Goal: Task Accomplishment & Management: Manage account settings

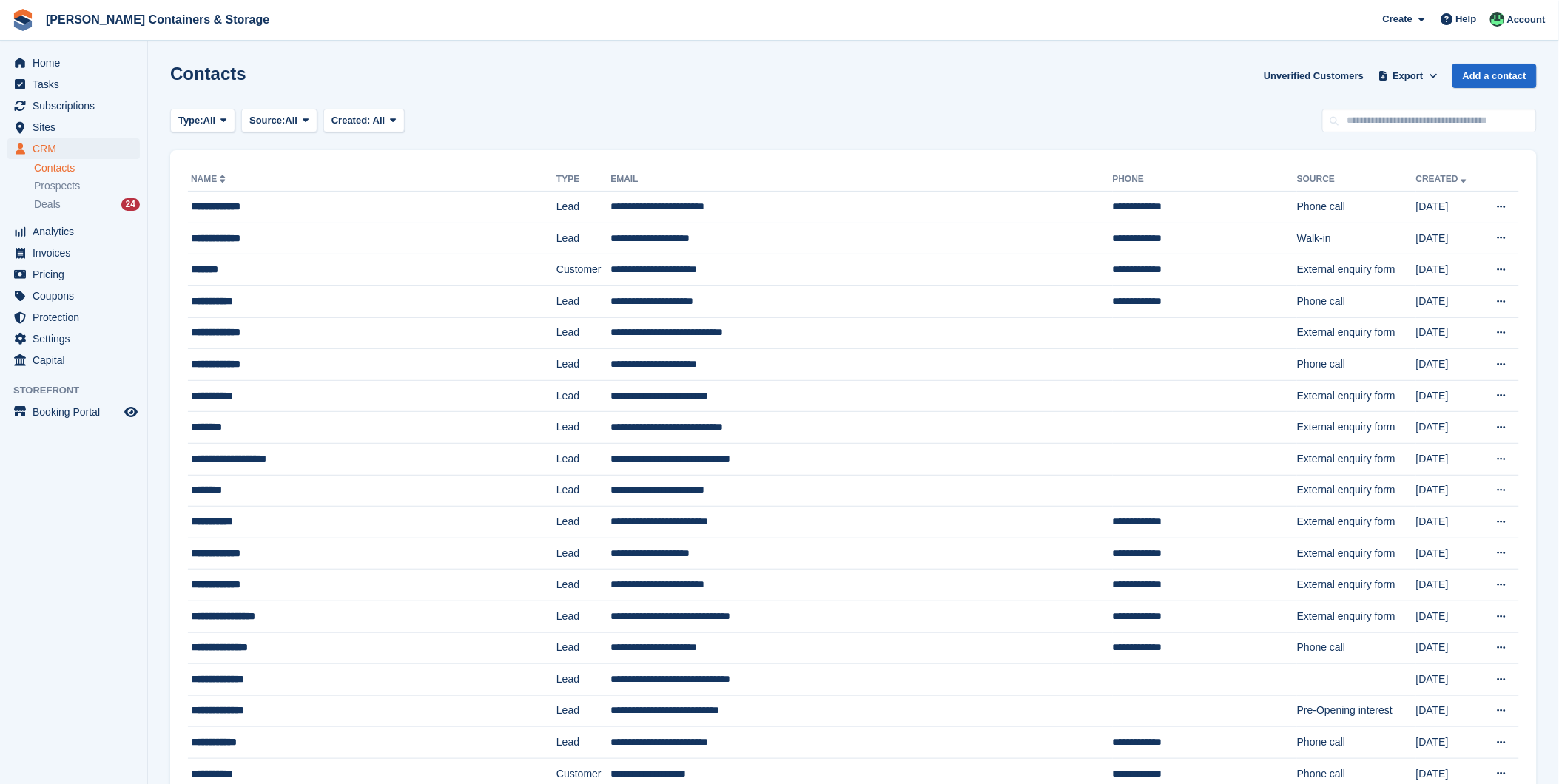
click at [38, 216] on div "CRM CRM CRM Contacts Prospects Deals 24 Contacts Prospects Deals 24" at bounding box center [73, 180] width 147 height 83
click at [72, 203] on div "Deals 24" at bounding box center [87, 204] width 106 height 14
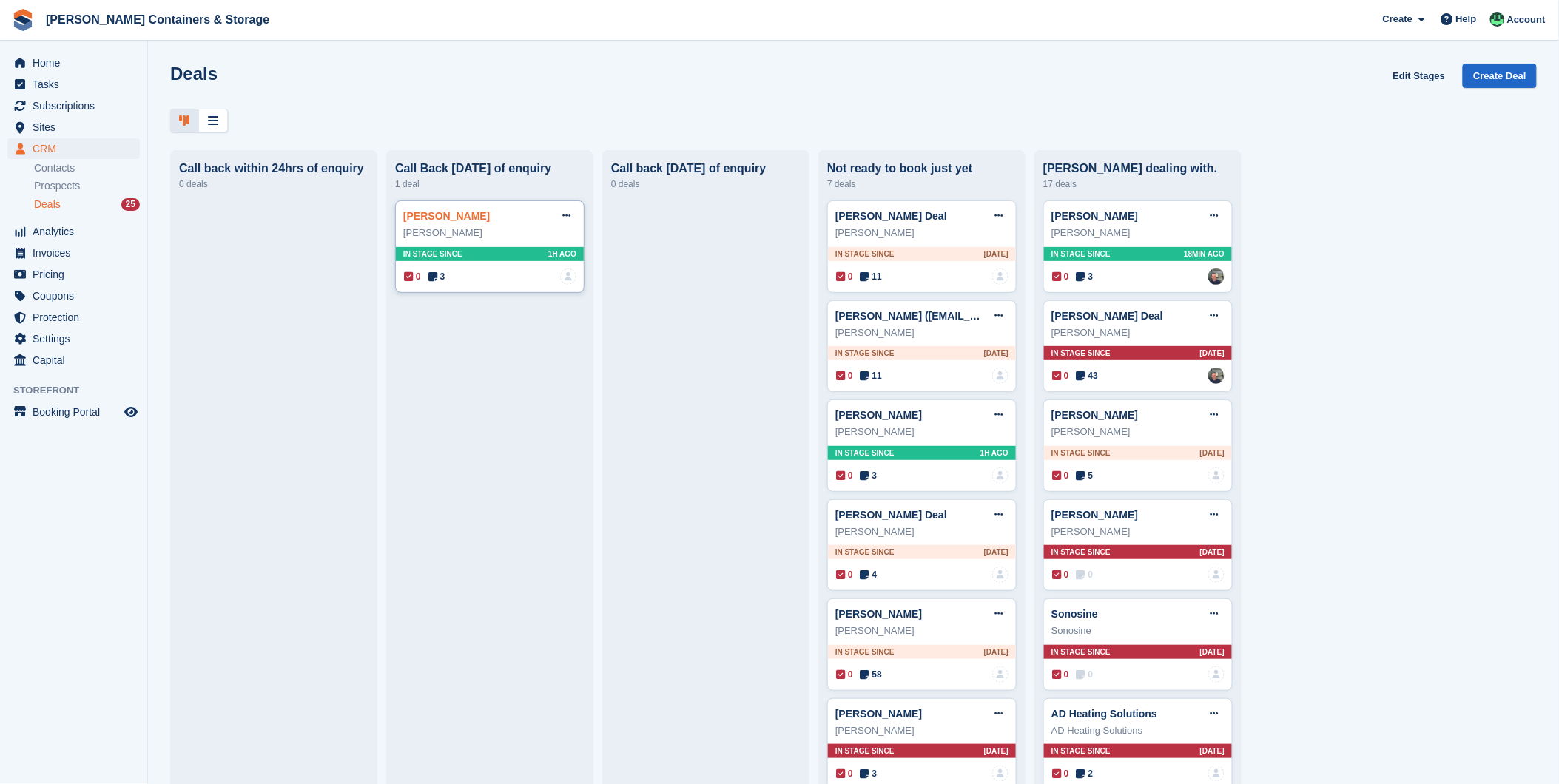
click at [438, 219] on link "Debbie Kaplan" at bounding box center [447, 216] width 86 height 12
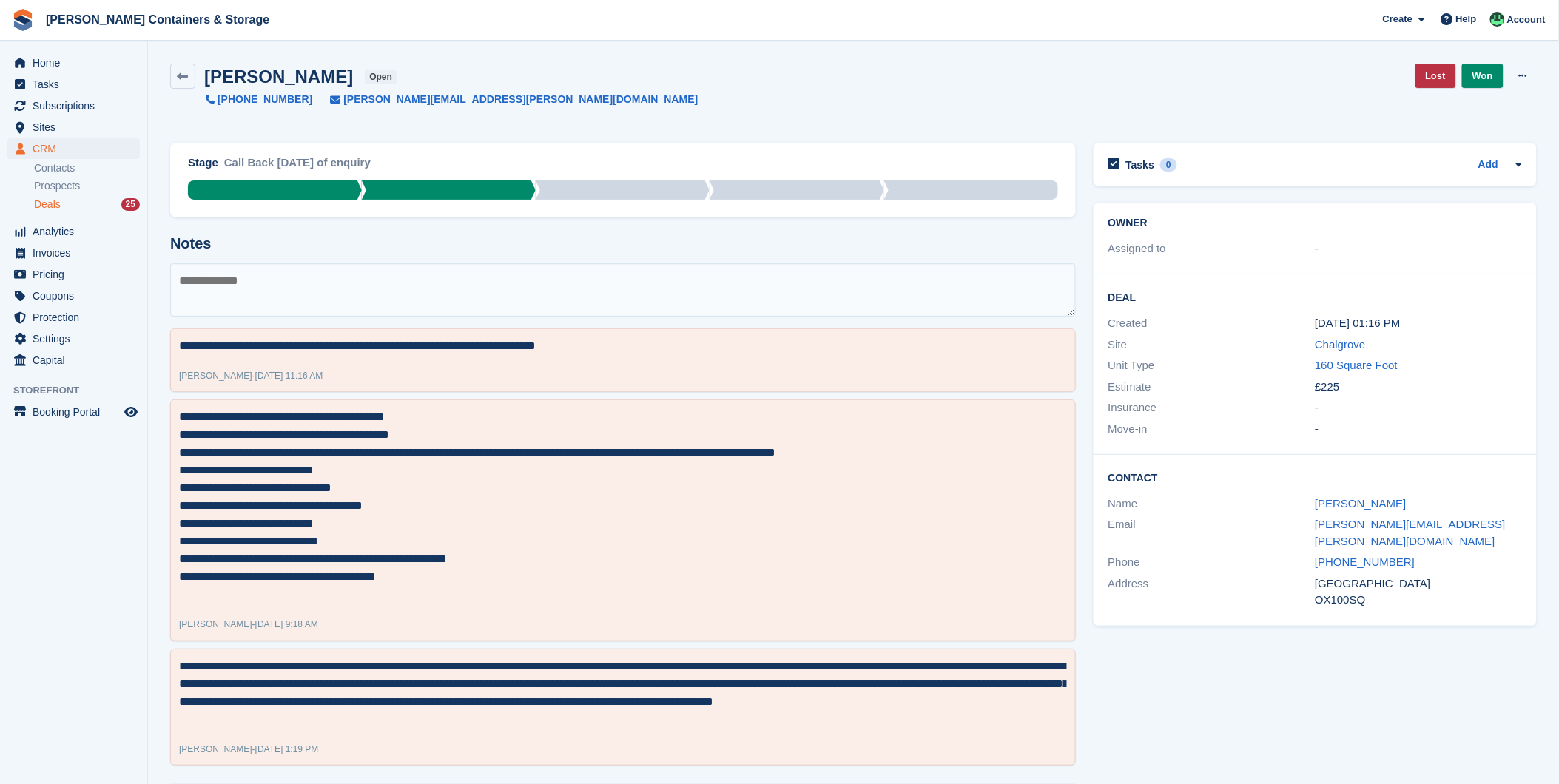
click at [59, 203] on span "Deals" at bounding box center [48, 204] width 27 height 14
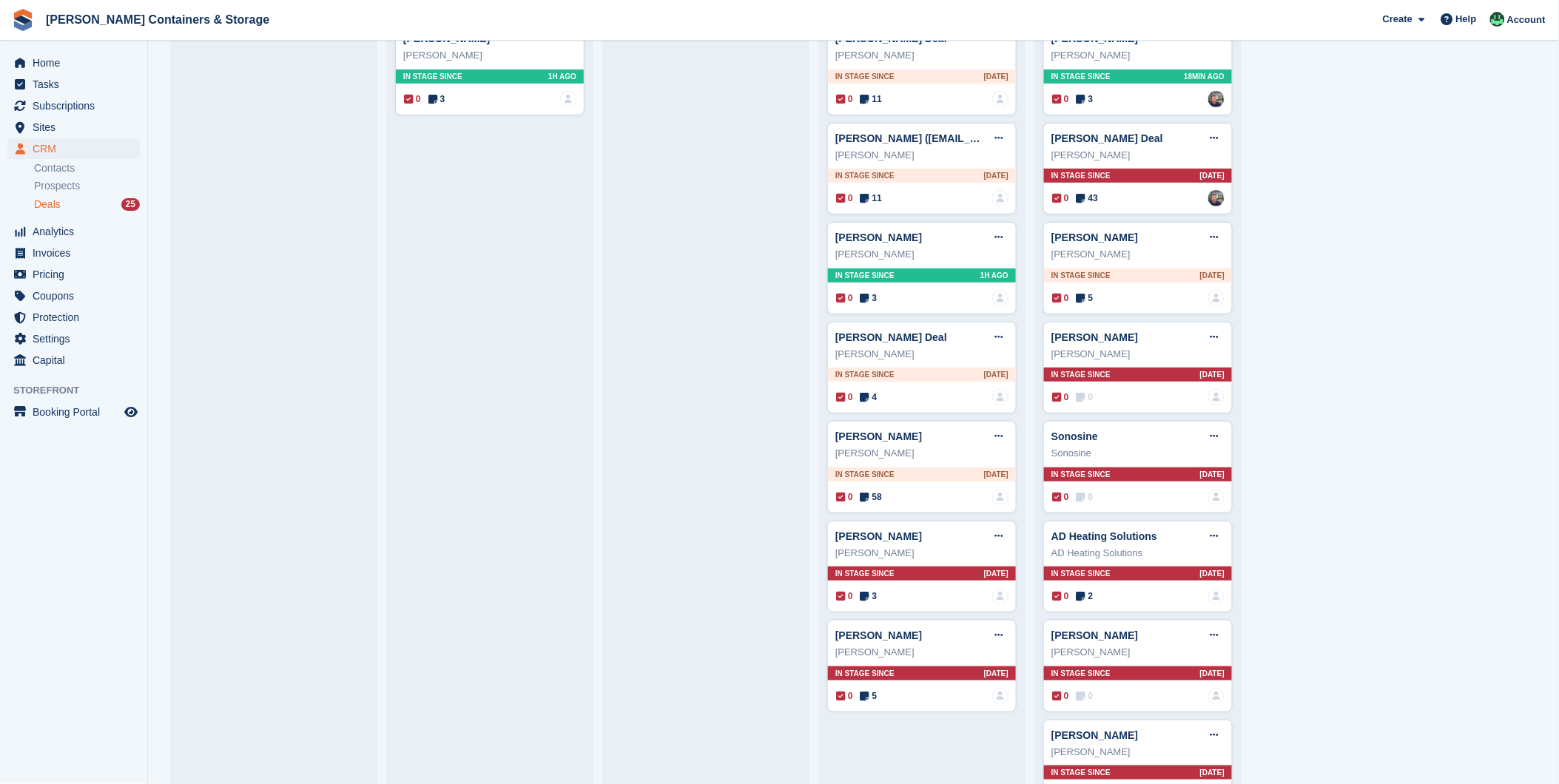
scroll to position [164, 0]
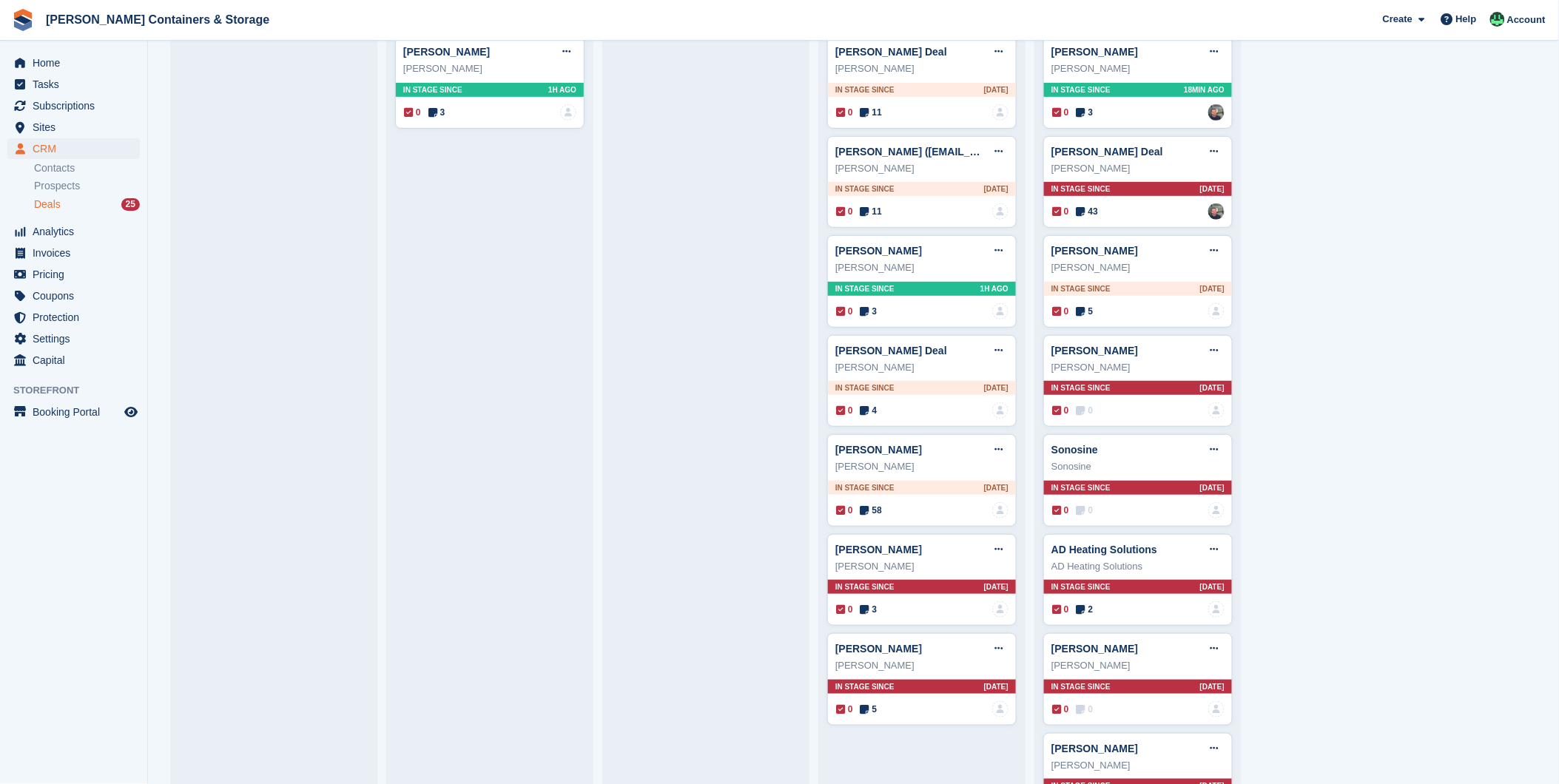
click at [61, 197] on div "Deals 25" at bounding box center [87, 204] width 106 height 14
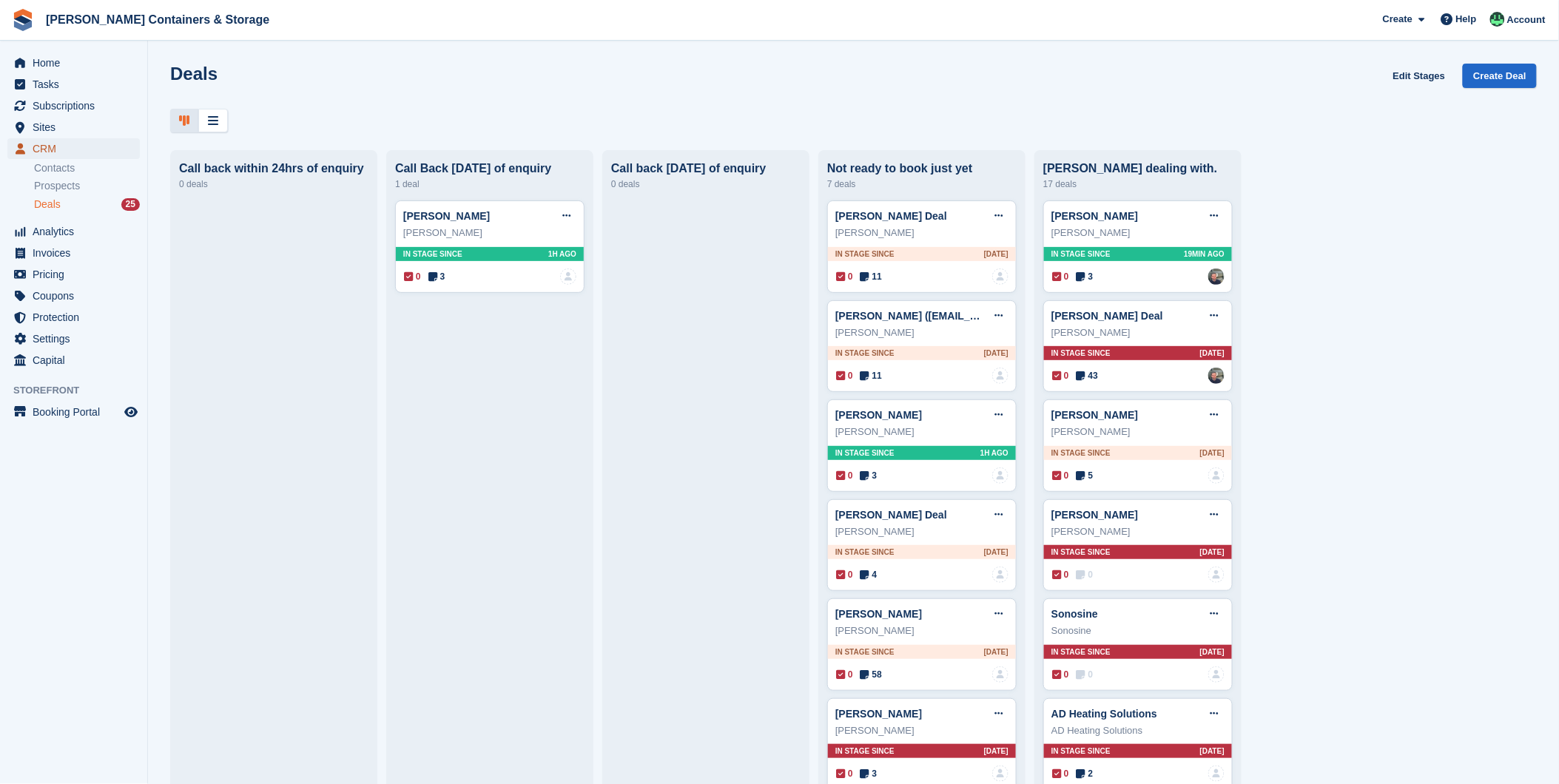
click at [74, 146] on span "CRM" at bounding box center [77, 149] width 89 height 21
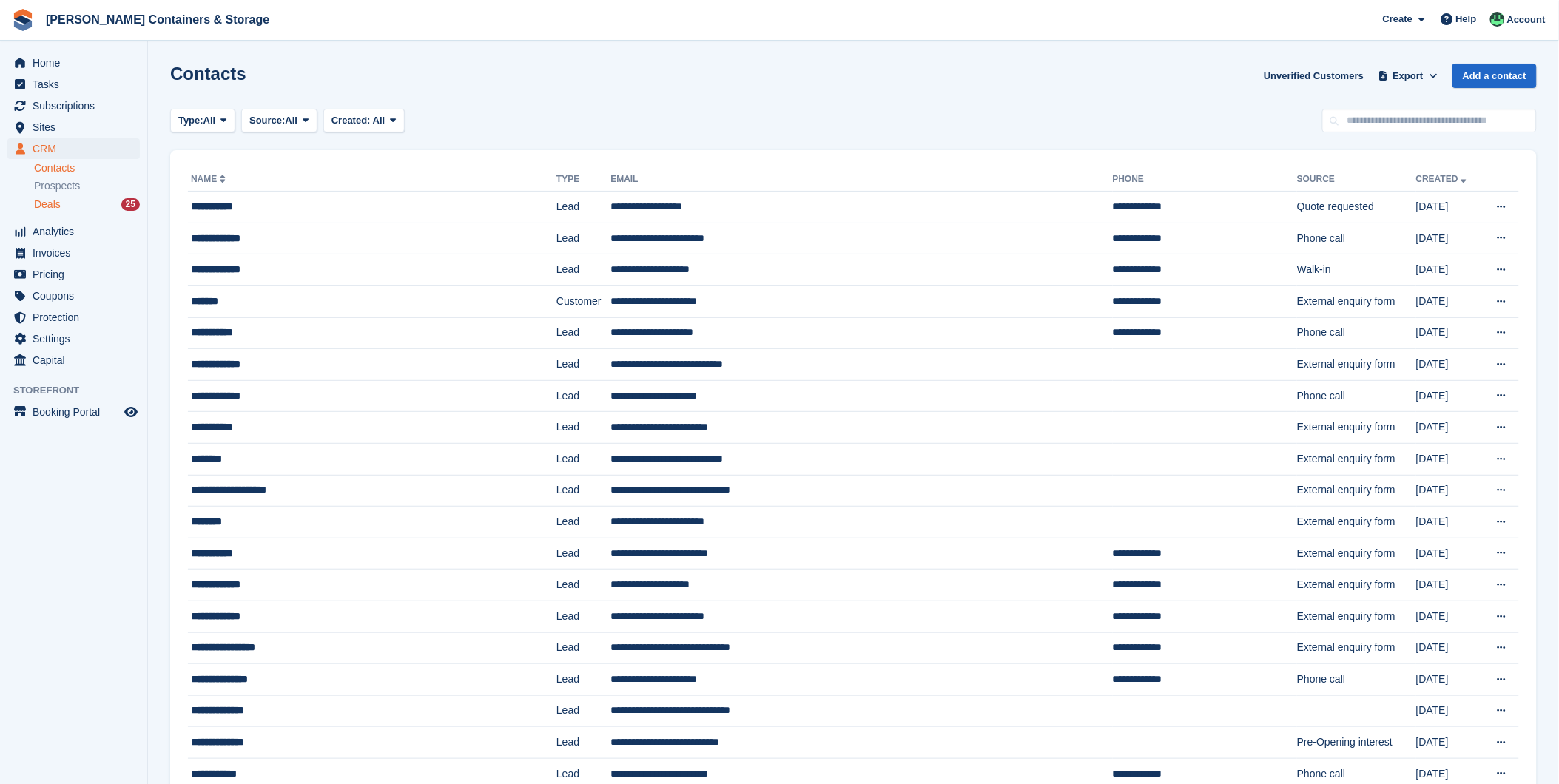
click at [84, 207] on div "Deals 25" at bounding box center [87, 204] width 106 height 14
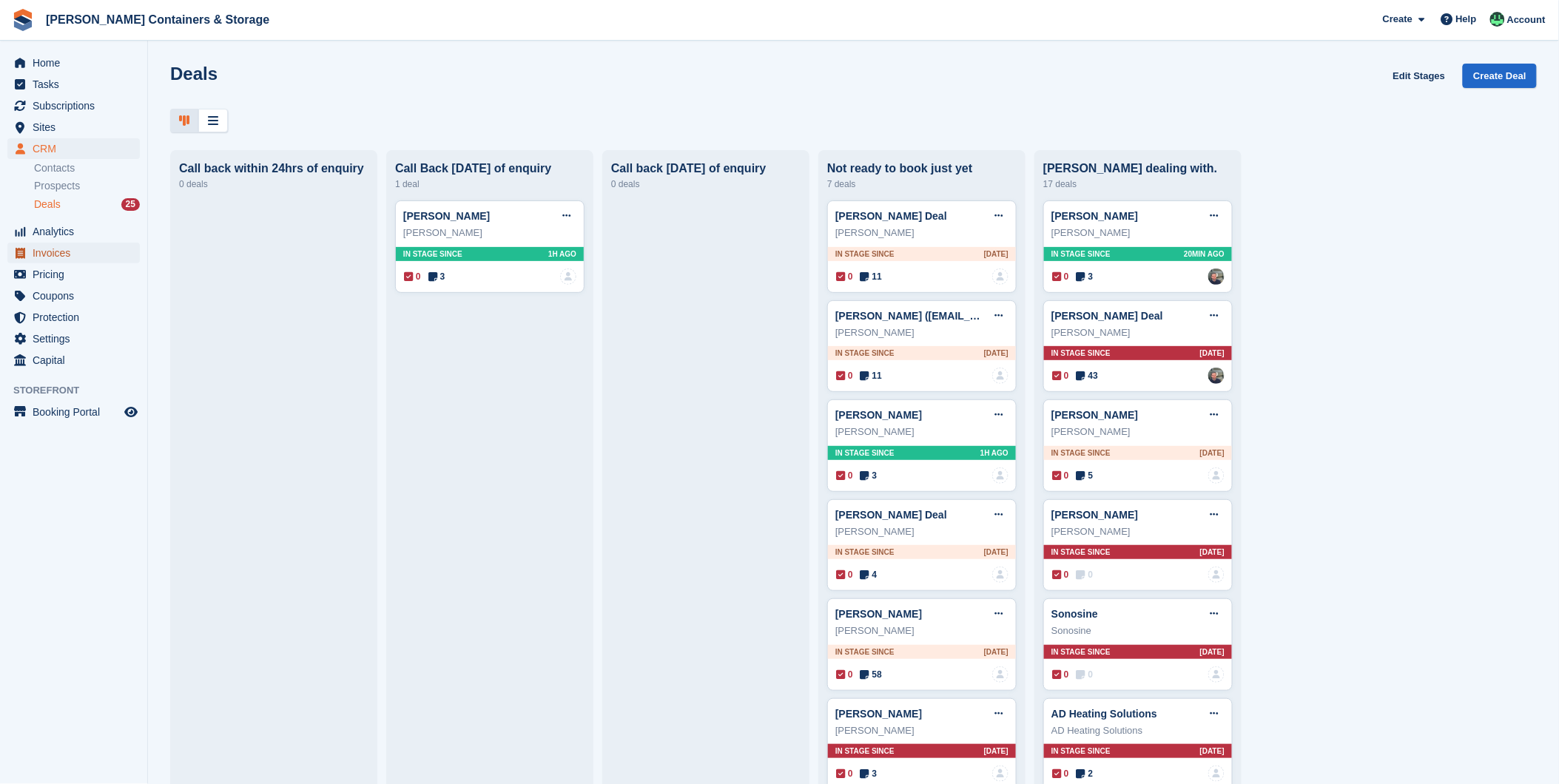
click at [41, 255] on span "Invoices" at bounding box center [77, 253] width 89 height 21
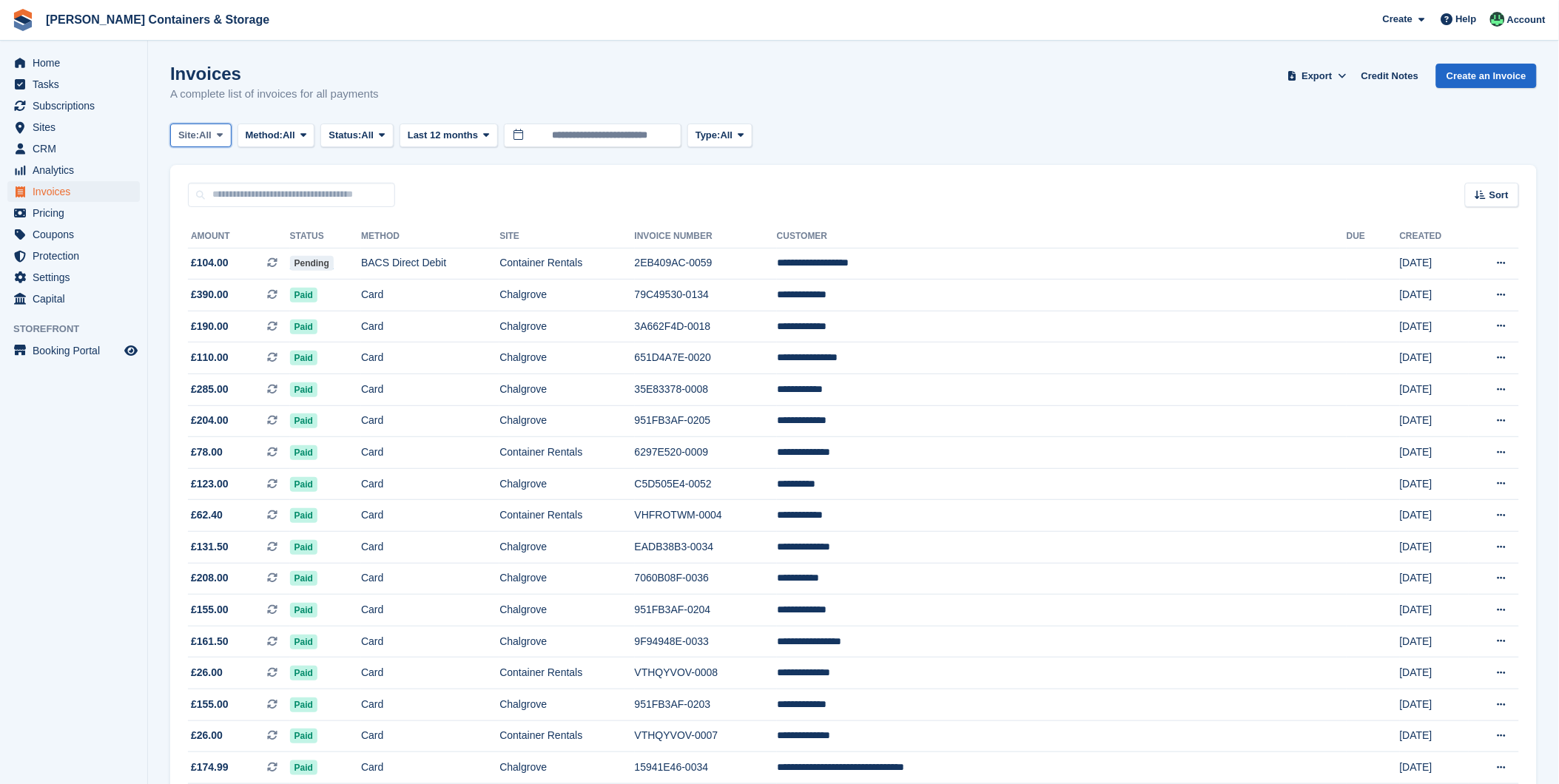
click at [218, 142] on button "Site: All" at bounding box center [201, 136] width 61 height 25
click at [219, 200] on link "Chalgrove" at bounding box center [241, 197] width 129 height 27
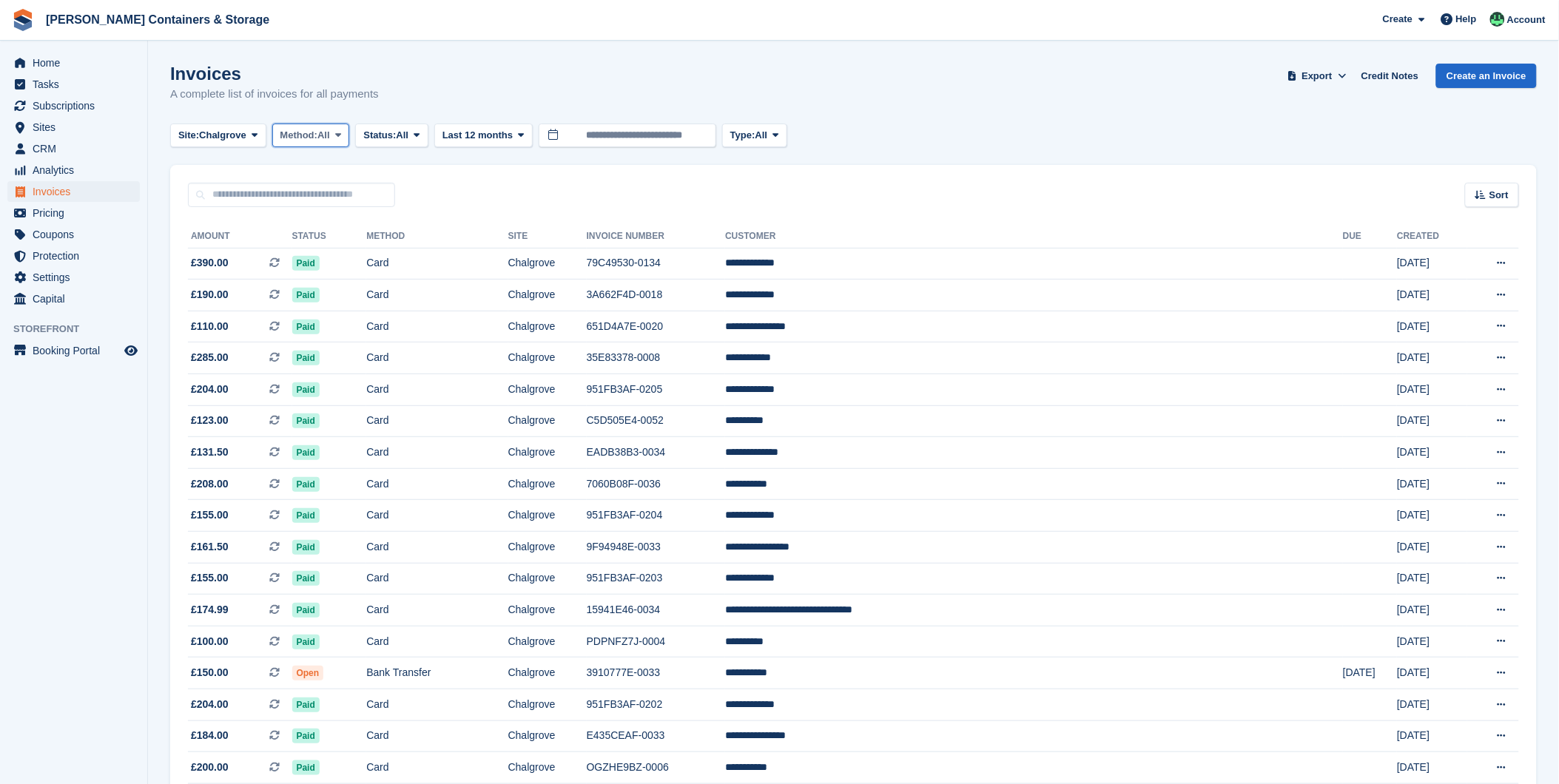
click at [330, 136] on span "All" at bounding box center [324, 136] width 13 height 15
click at [309, 270] on link "Debit/Credit Card" at bounding box center [343, 276] width 129 height 27
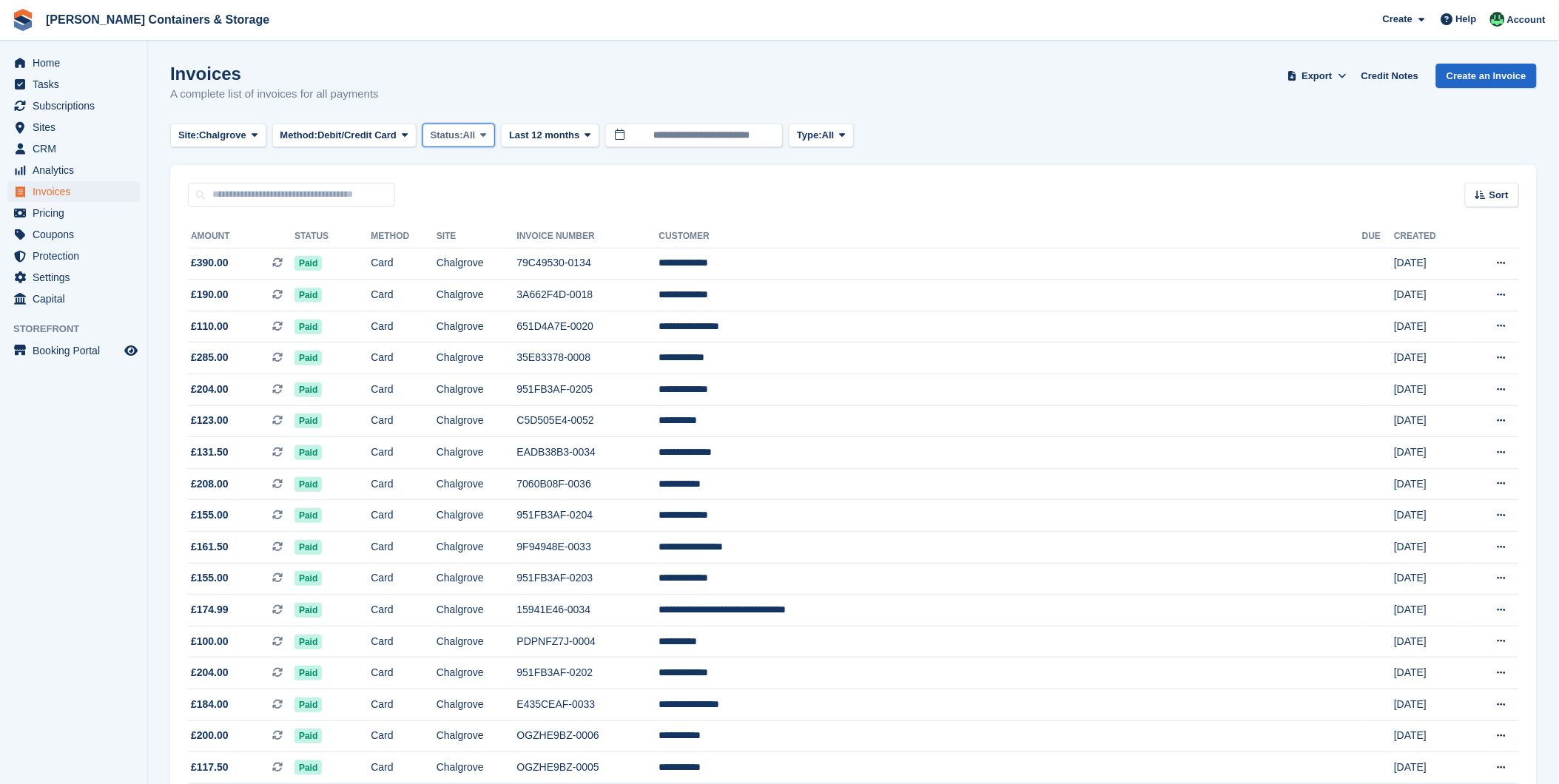
click at [491, 142] on button "Status: All" at bounding box center [459, 136] width 72 height 25
click at [460, 162] on link "All" at bounding box center [493, 170] width 129 height 27
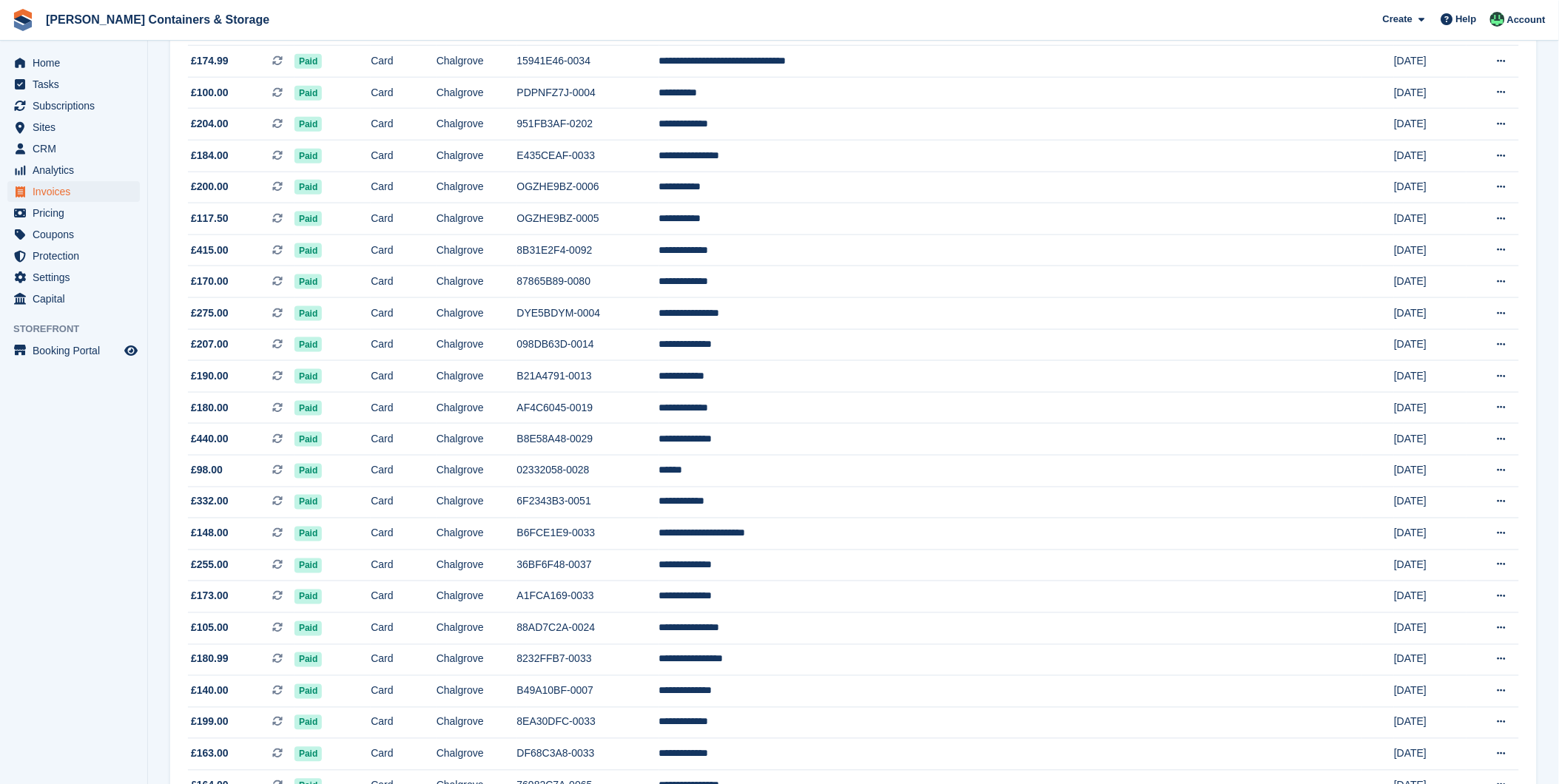
scroll to position [55, 0]
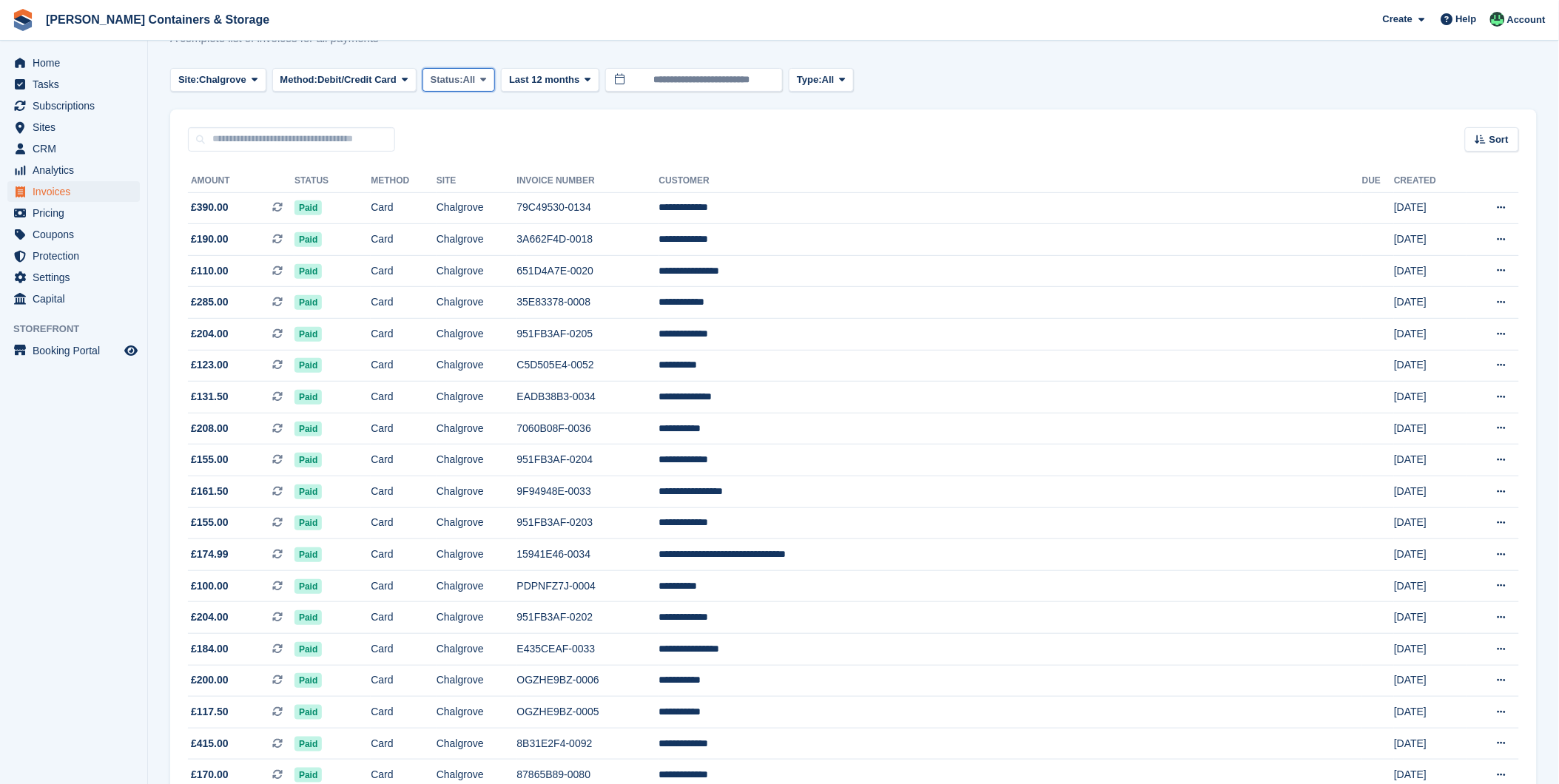
click at [456, 78] on span "Status:" at bounding box center [447, 80] width 33 height 15
click at [468, 192] on link "Open" at bounding box center [493, 195] width 129 height 27
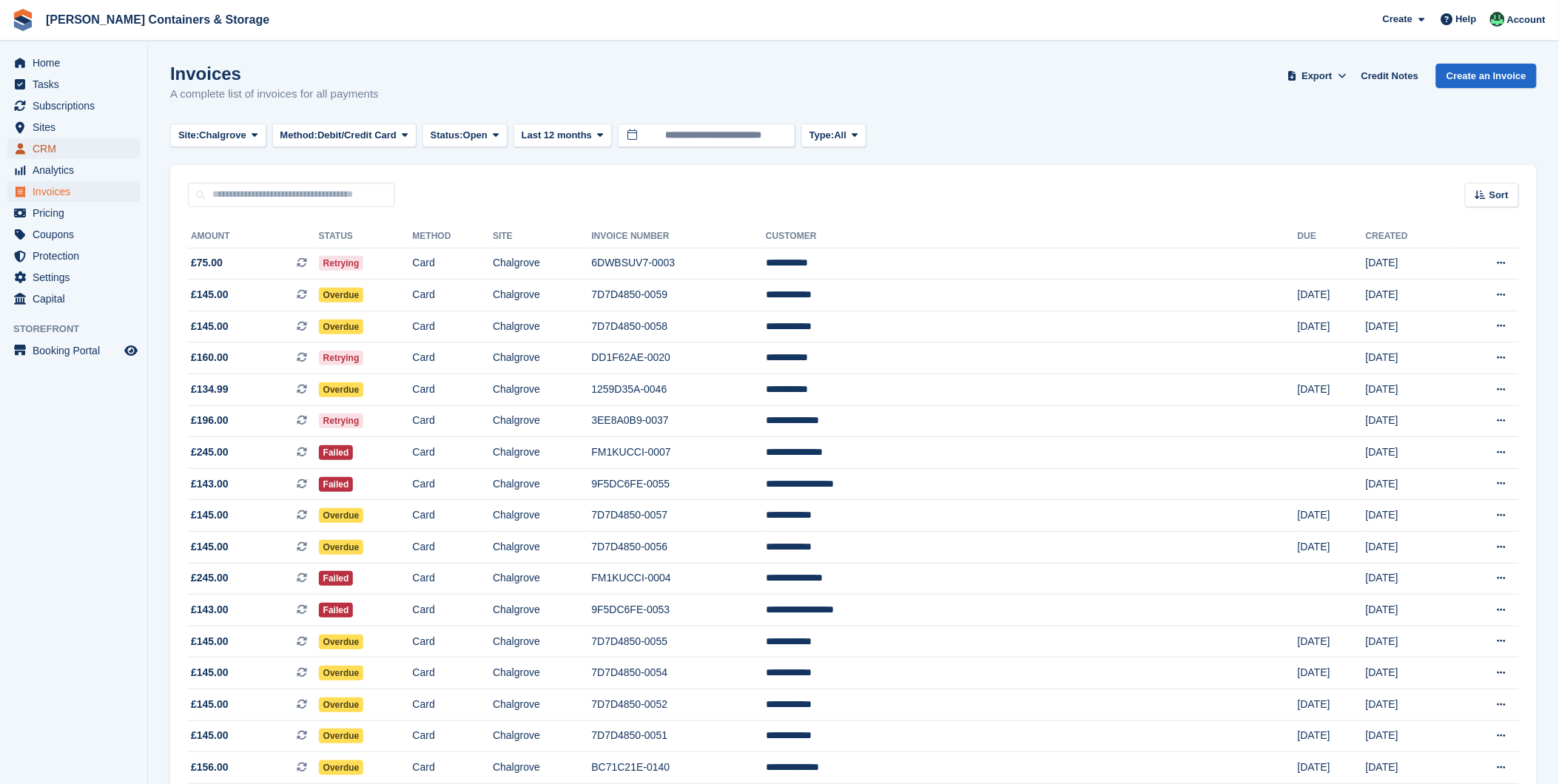
click at [45, 154] on span "CRM" at bounding box center [77, 149] width 89 height 21
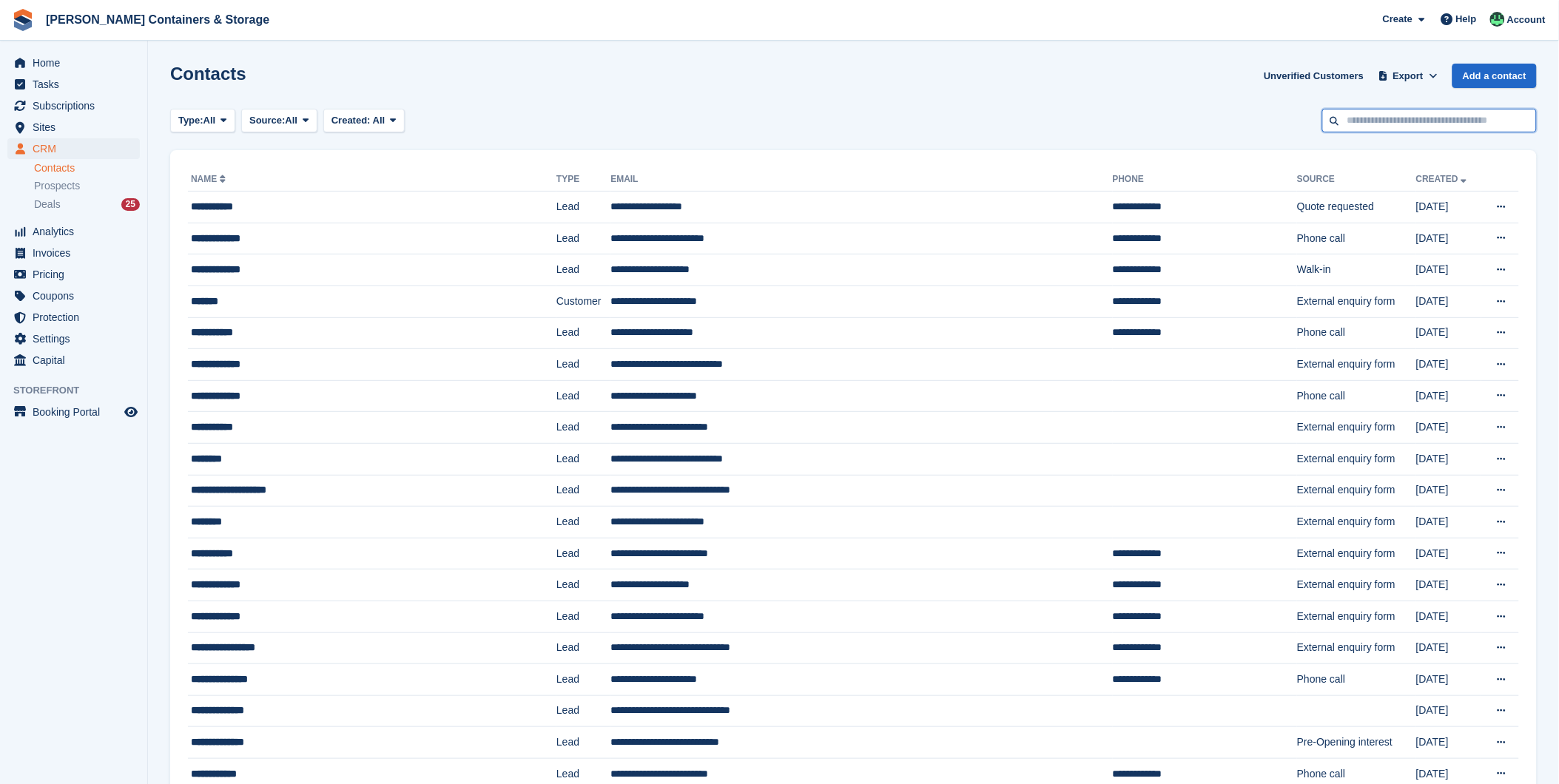
click at [1373, 118] on input "text" at bounding box center [1429, 121] width 215 height 25
type input "********"
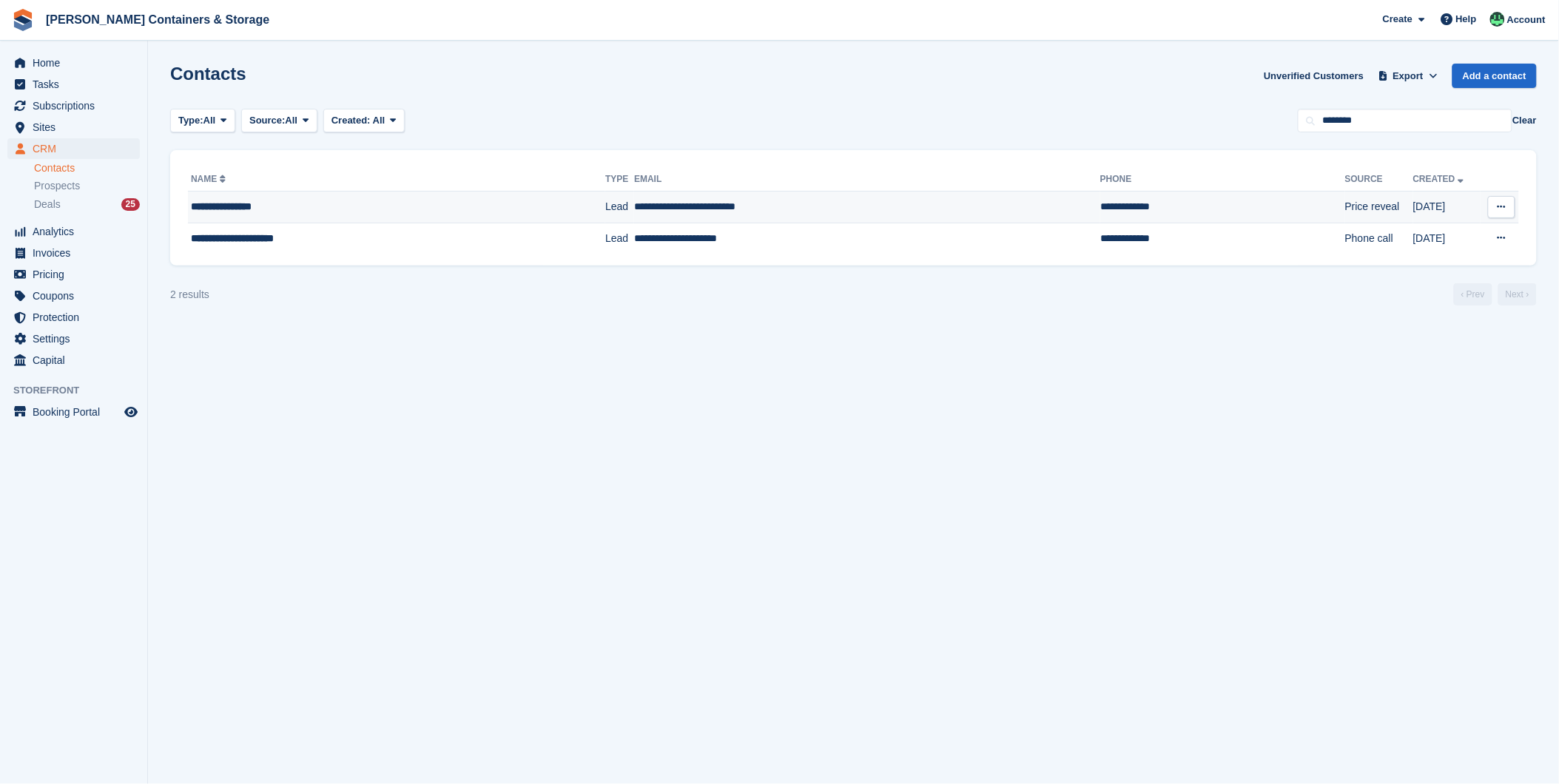
click at [278, 207] on div "**********" at bounding box center [357, 206] width 333 height 16
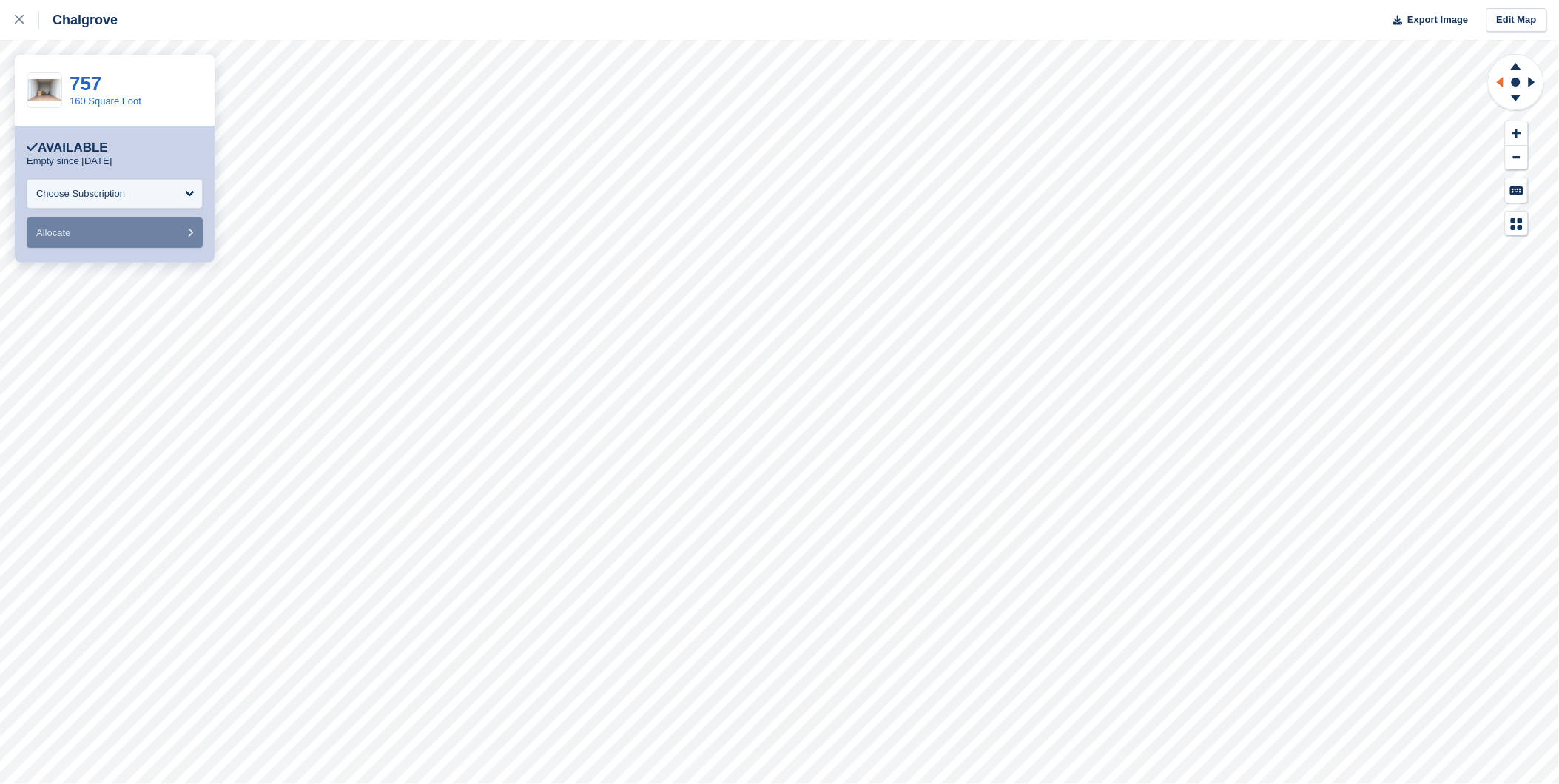
click at [1500, 85] on icon at bounding box center [1497, 82] width 19 height 39
click at [1509, 93] on icon at bounding box center [1516, 100] width 39 height 19
click at [1509, 92] on icon at bounding box center [1516, 100] width 39 height 19
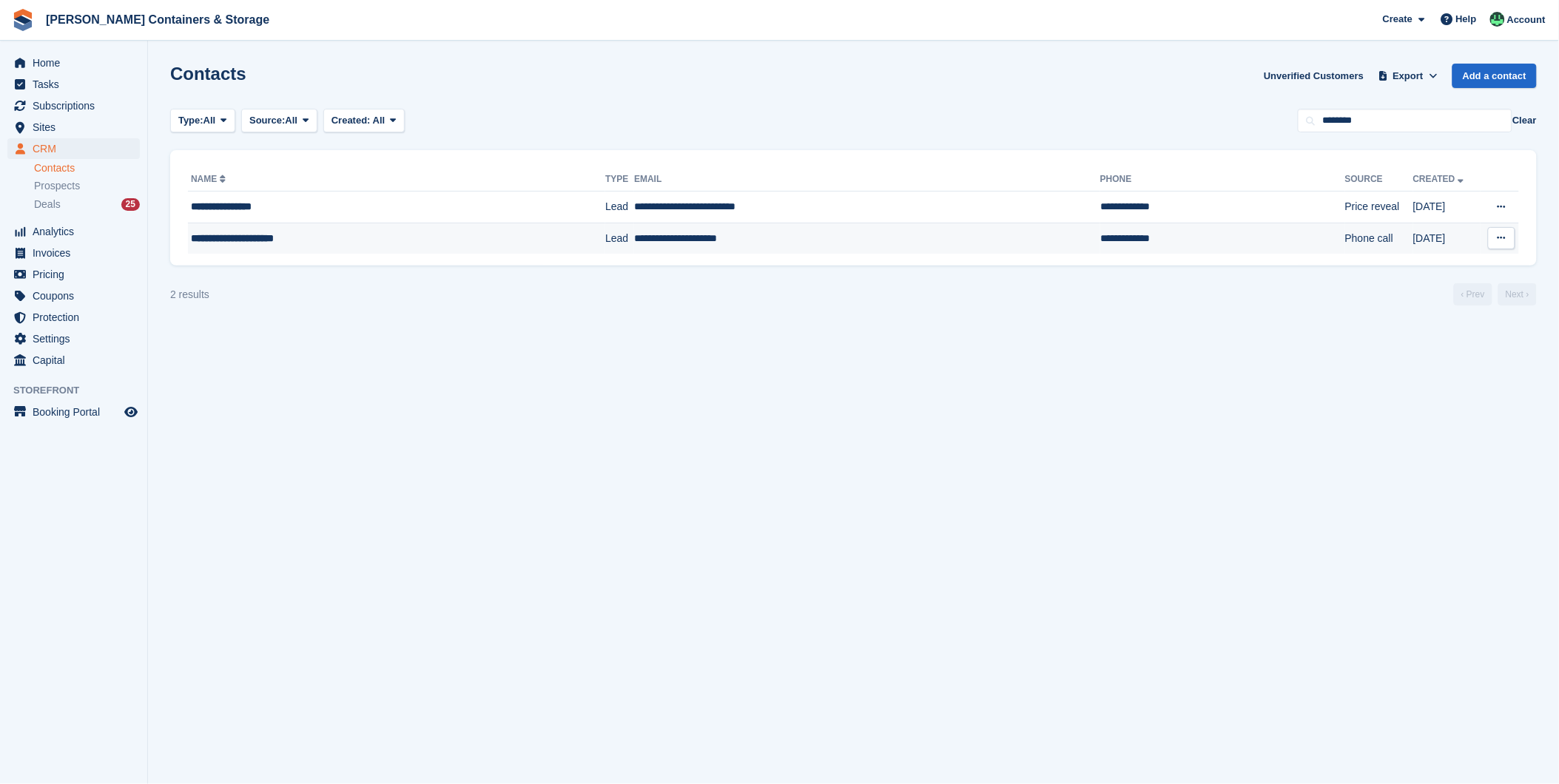
click at [403, 238] on div "**********" at bounding box center [357, 238] width 333 height 16
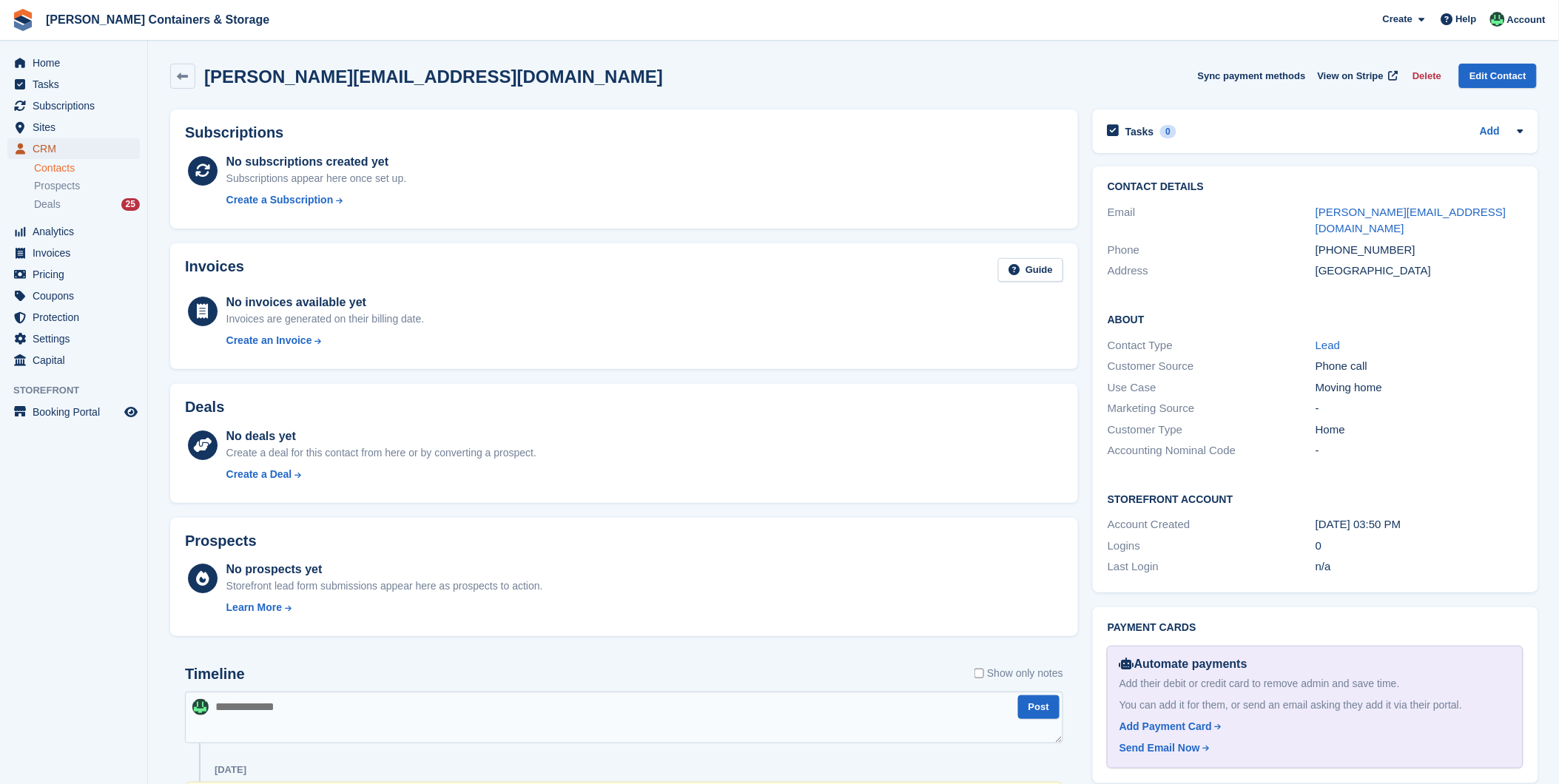
click at [45, 149] on span "CRM" at bounding box center [77, 149] width 89 height 21
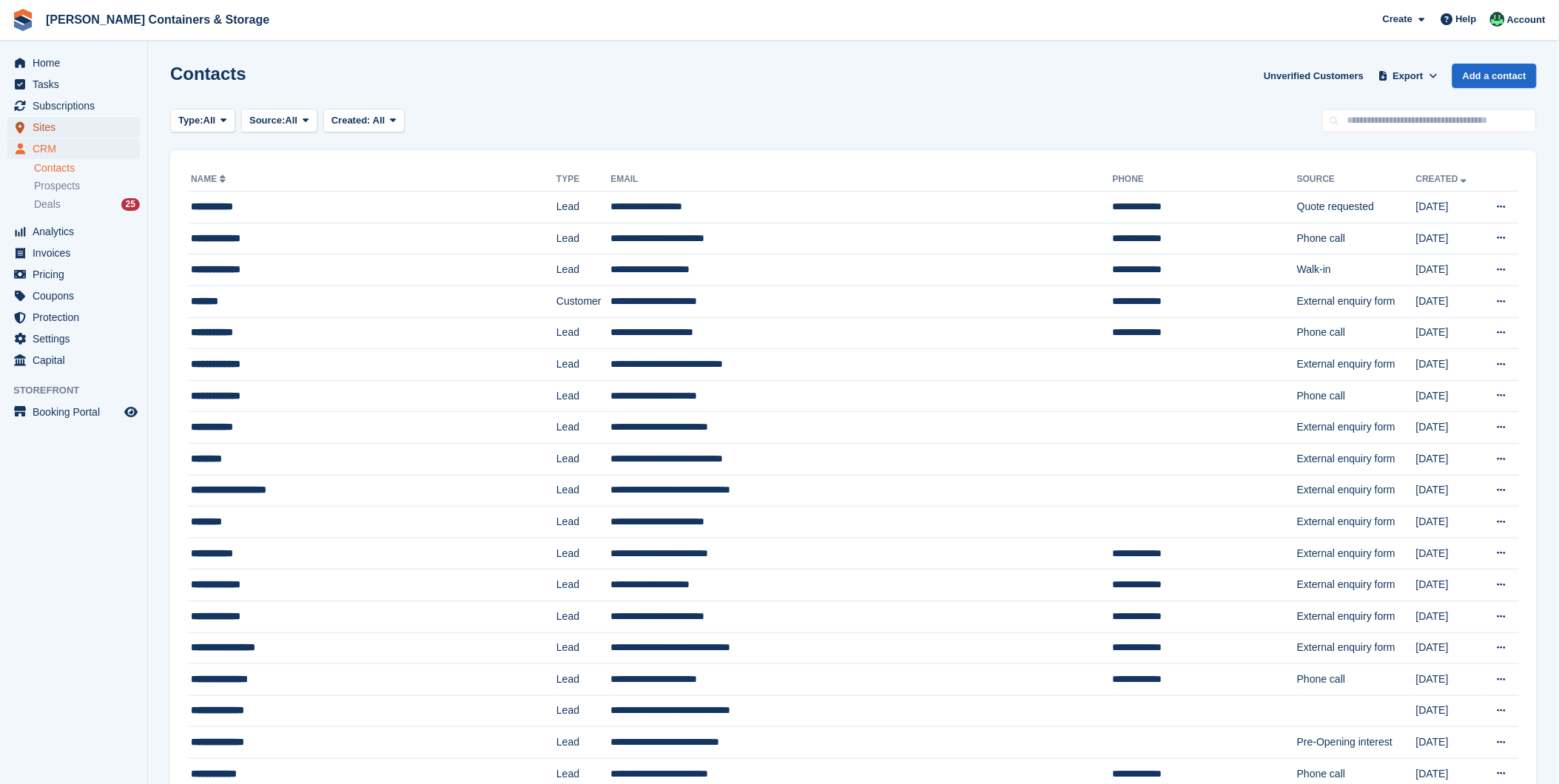
click at [54, 127] on span "Sites" at bounding box center [77, 127] width 89 height 21
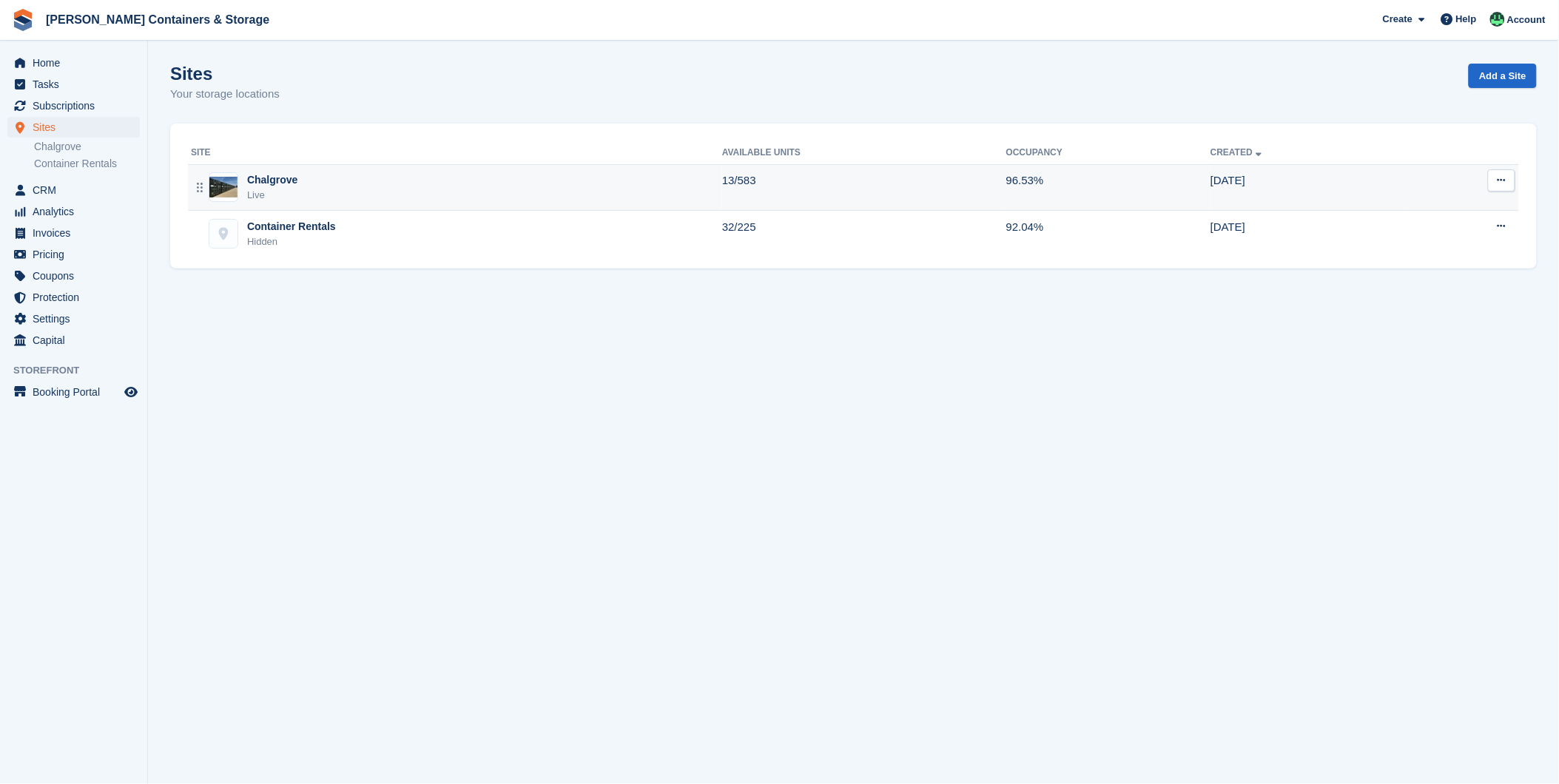
click at [272, 176] on div "Chalgrove" at bounding box center [271, 180] width 50 height 16
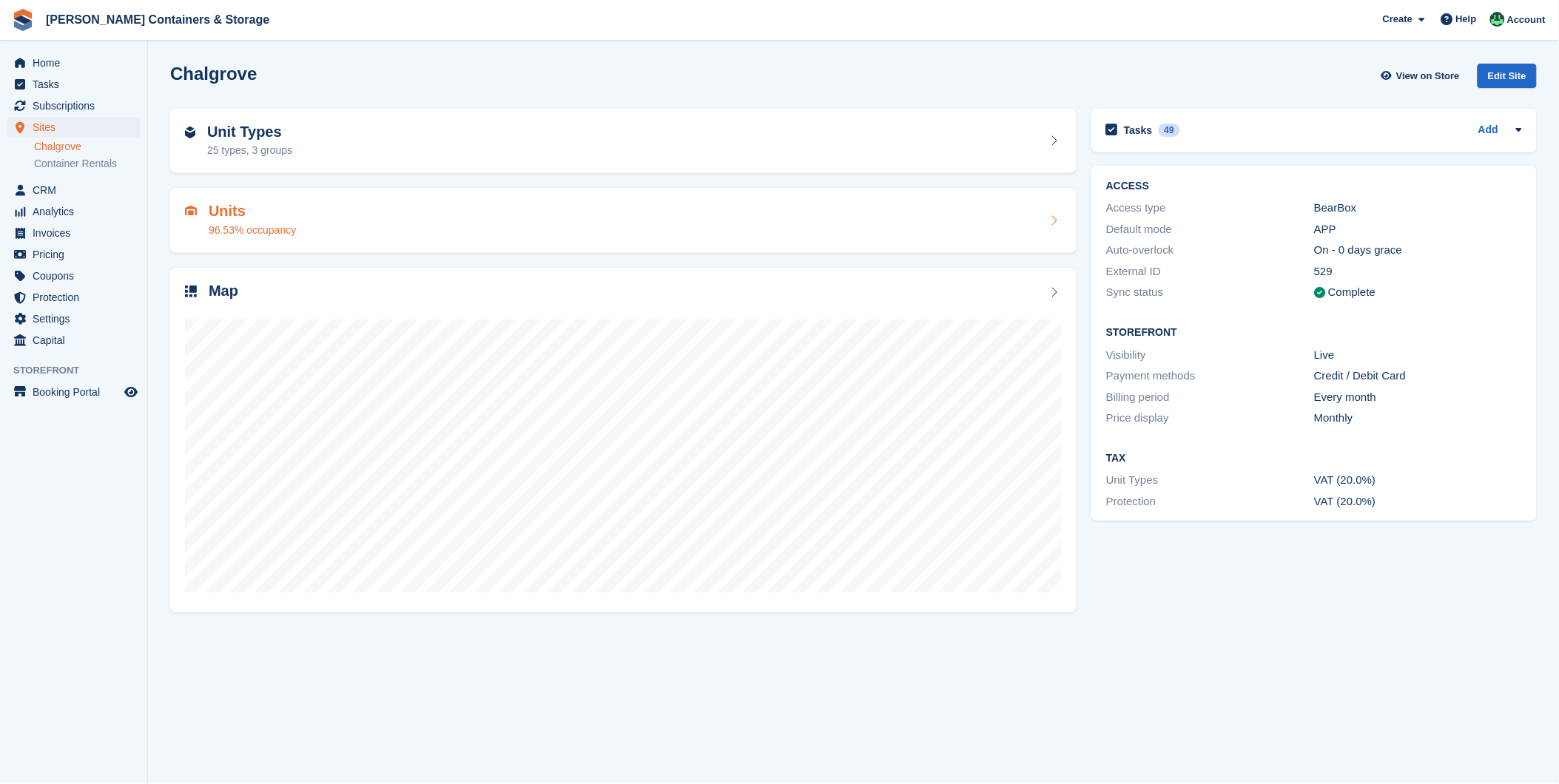
click at [224, 212] on h2 "Units" at bounding box center [252, 211] width 87 height 17
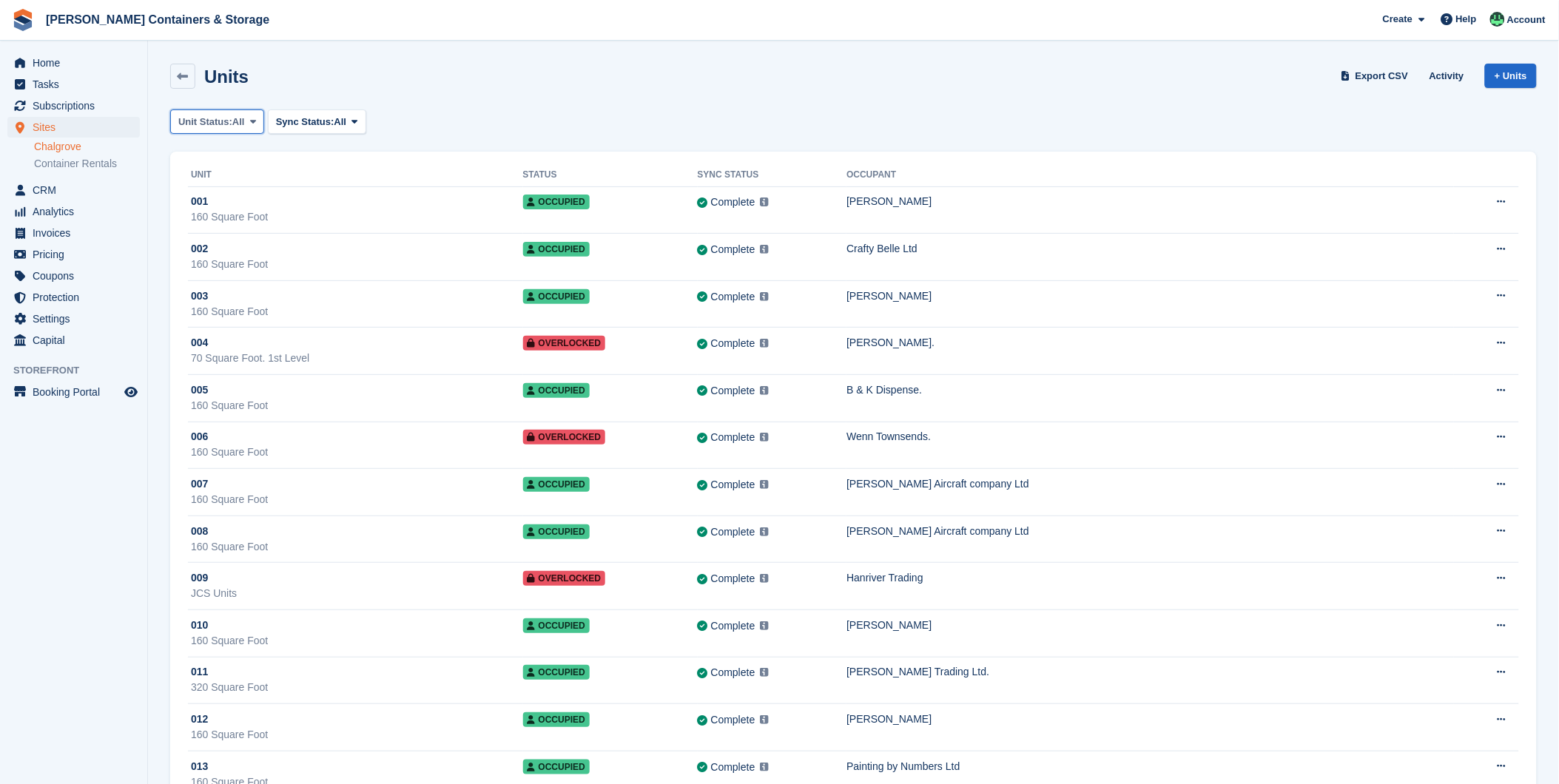
click at [233, 119] on span "All" at bounding box center [239, 122] width 13 height 15
click at [692, 94] on div "Units Export CSV Activity + Units" at bounding box center [853, 79] width 1381 height 46
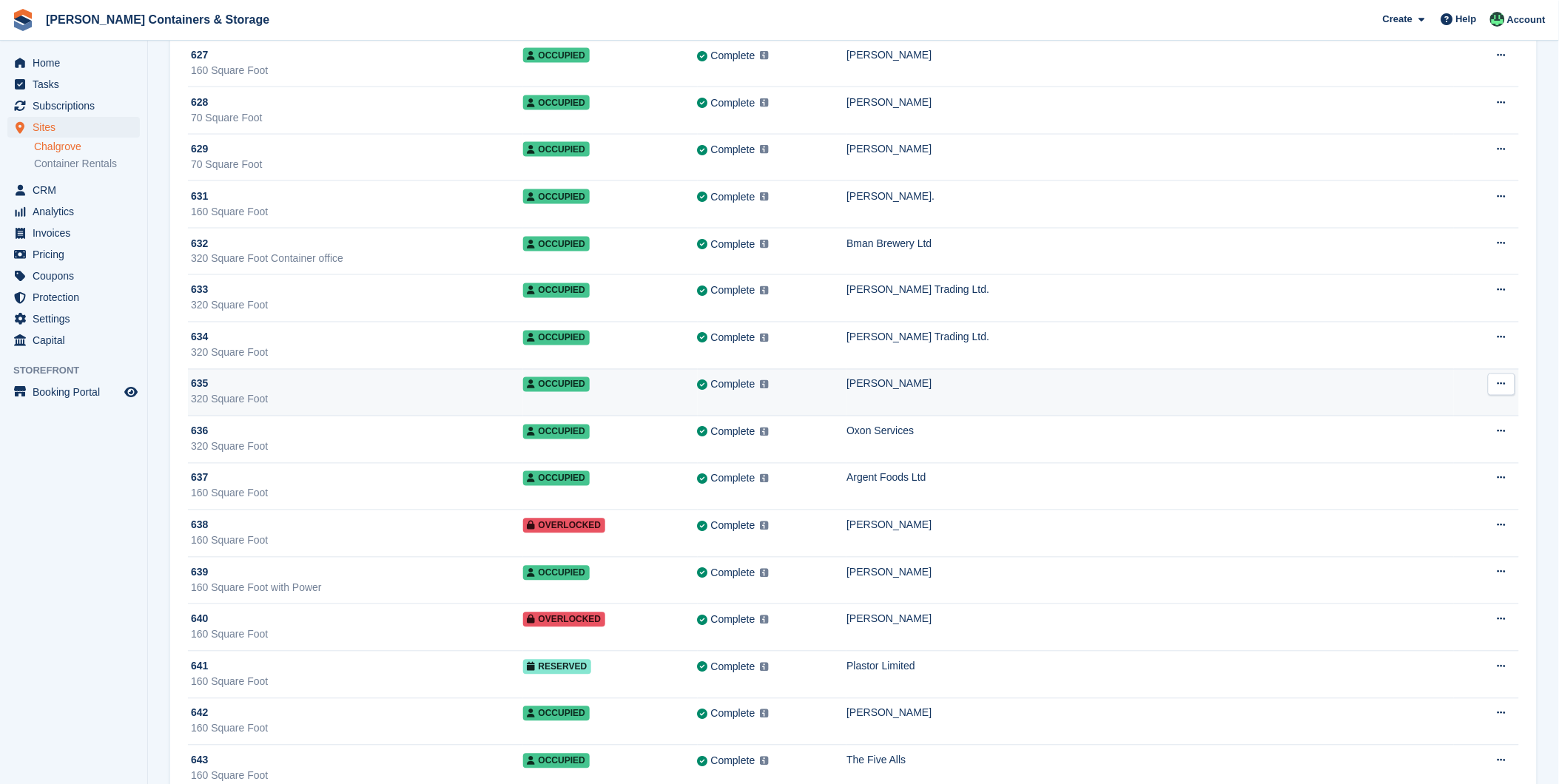
click at [226, 408] on div "320 Square Foot" at bounding box center [356, 399] width 332 height 16
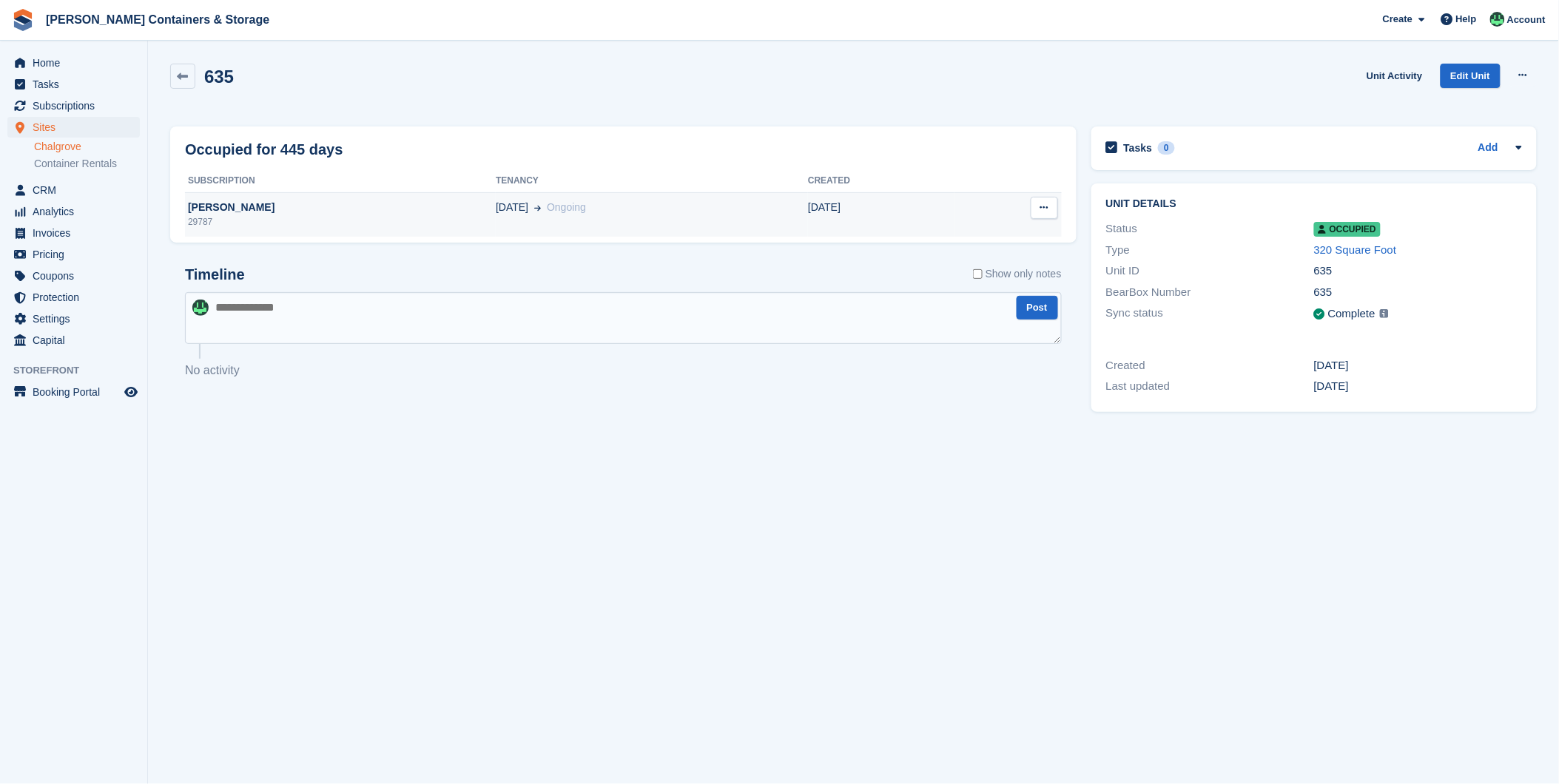
click at [270, 210] on div "[PERSON_NAME]" at bounding box center [340, 207] width 311 height 16
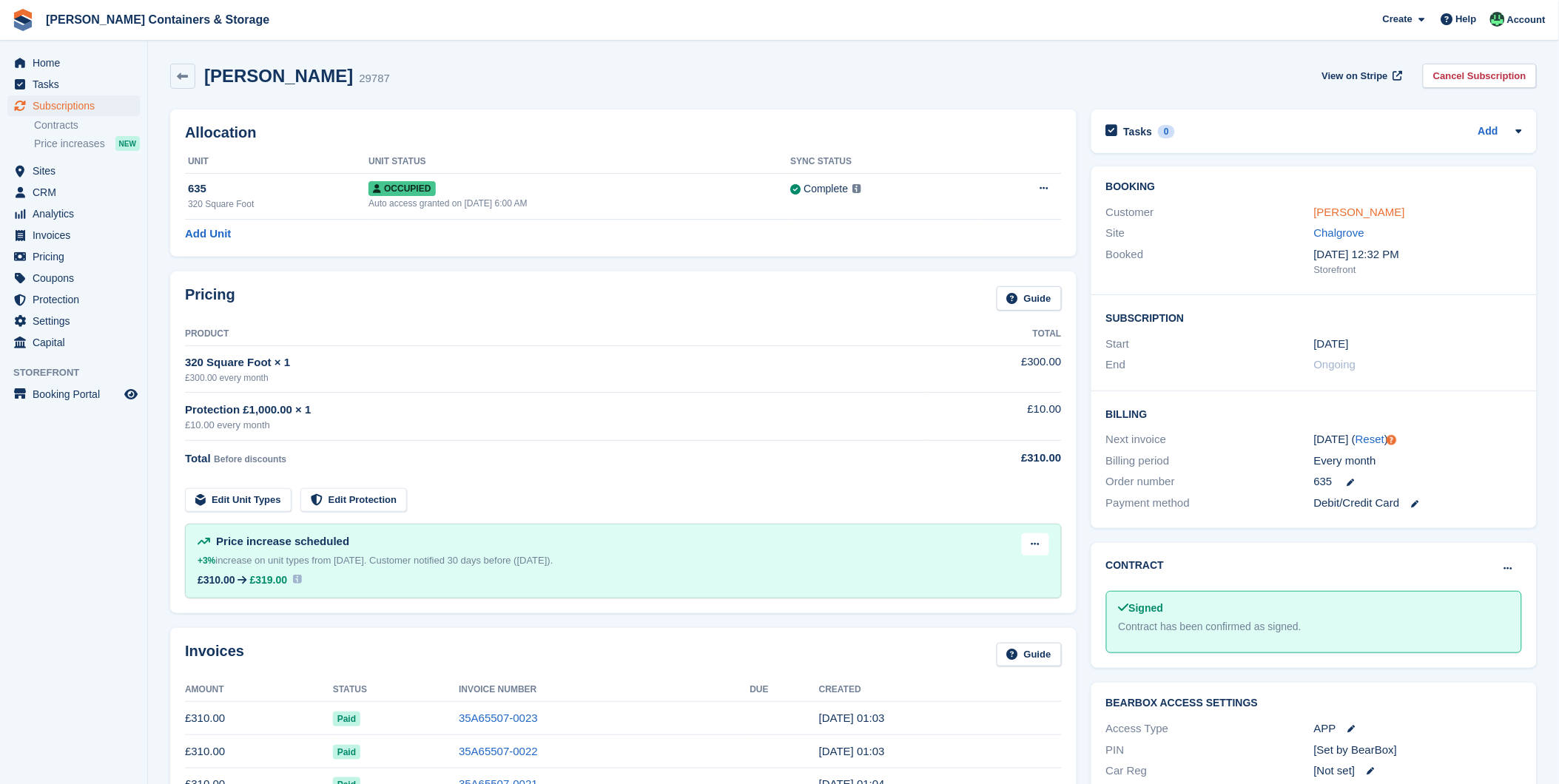
click at [1367, 210] on link "[PERSON_NAME]" at bounding box center [1359, 212] width 91 height 13
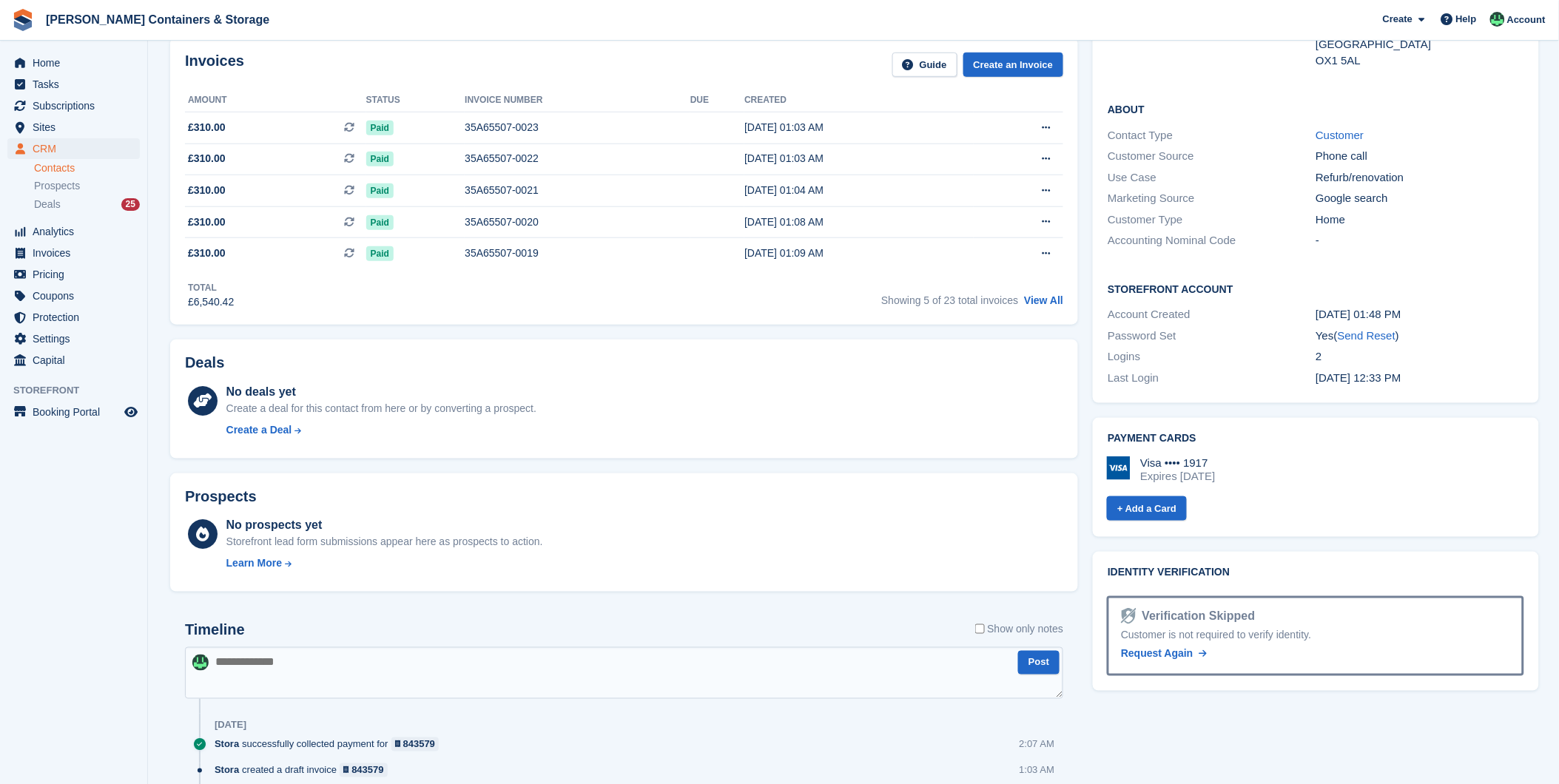
scroll to position [329, 0]
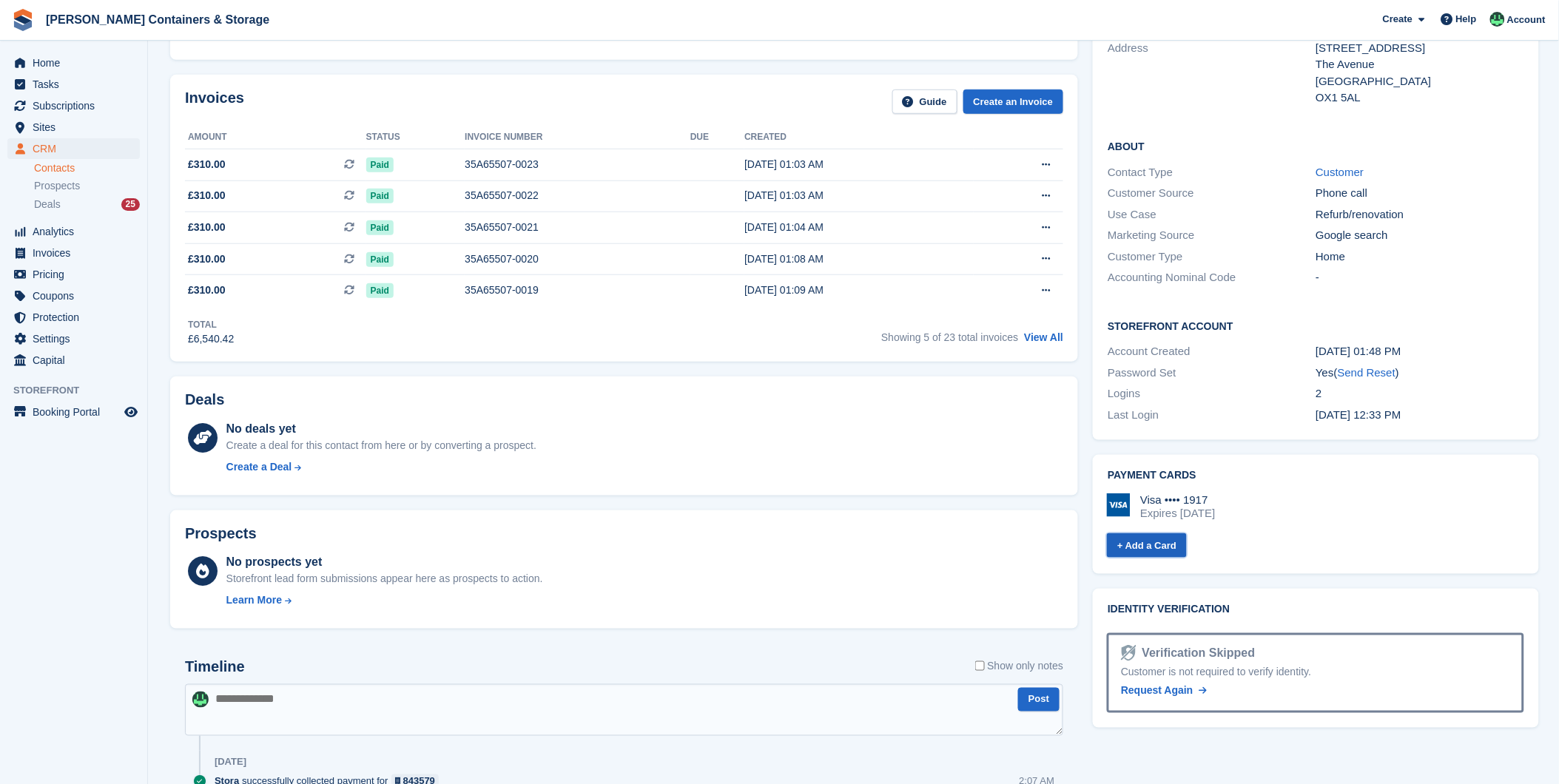
click at [1136, 540] on link "+ Add a Card" at bounding box center [1146, 545] width 80 height 25
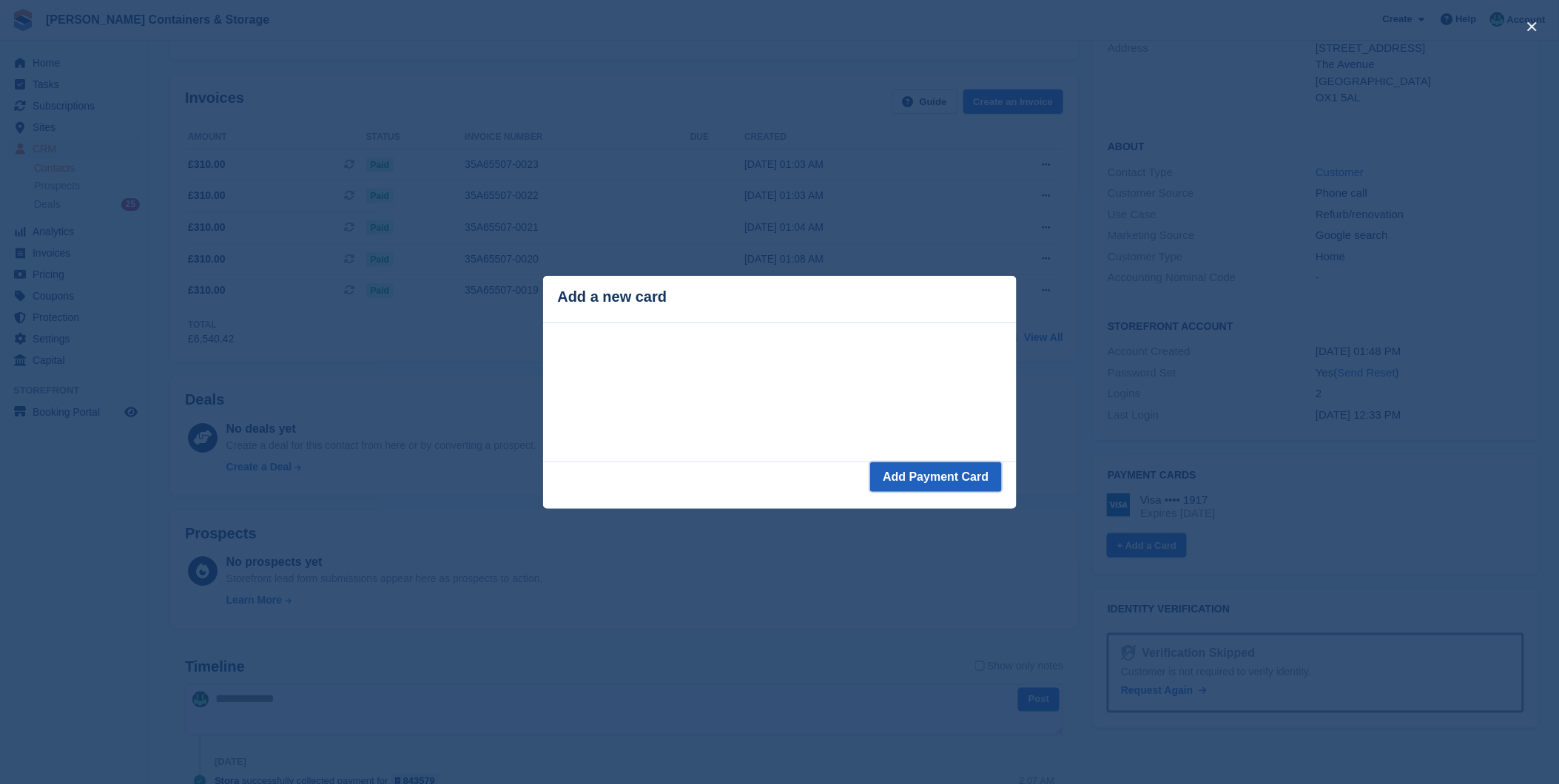
click at [914, 475] on button "Add Payment Card" at bounding box center [936, 477] width 131 height 30
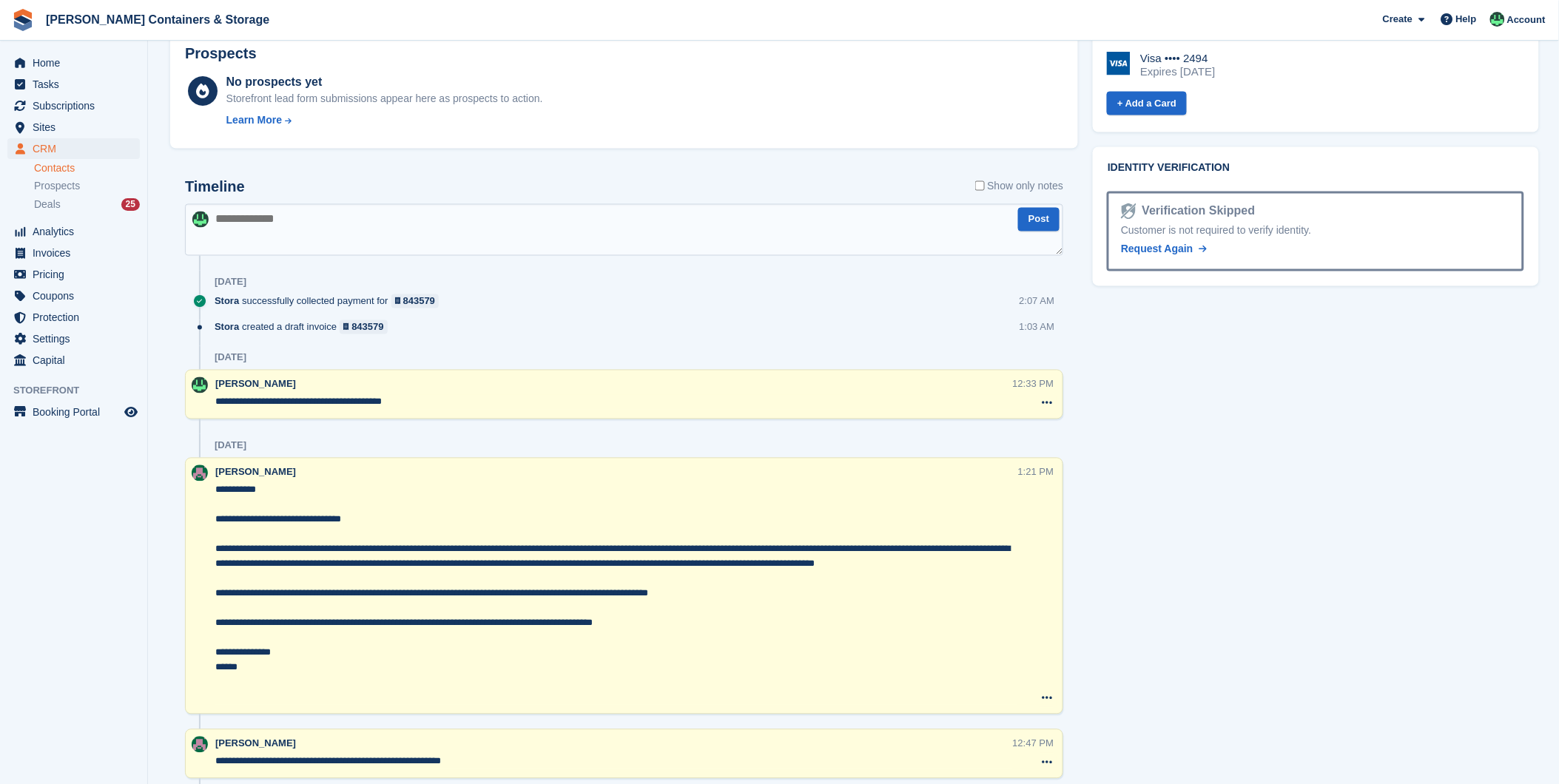
scroll to position [821, 0]
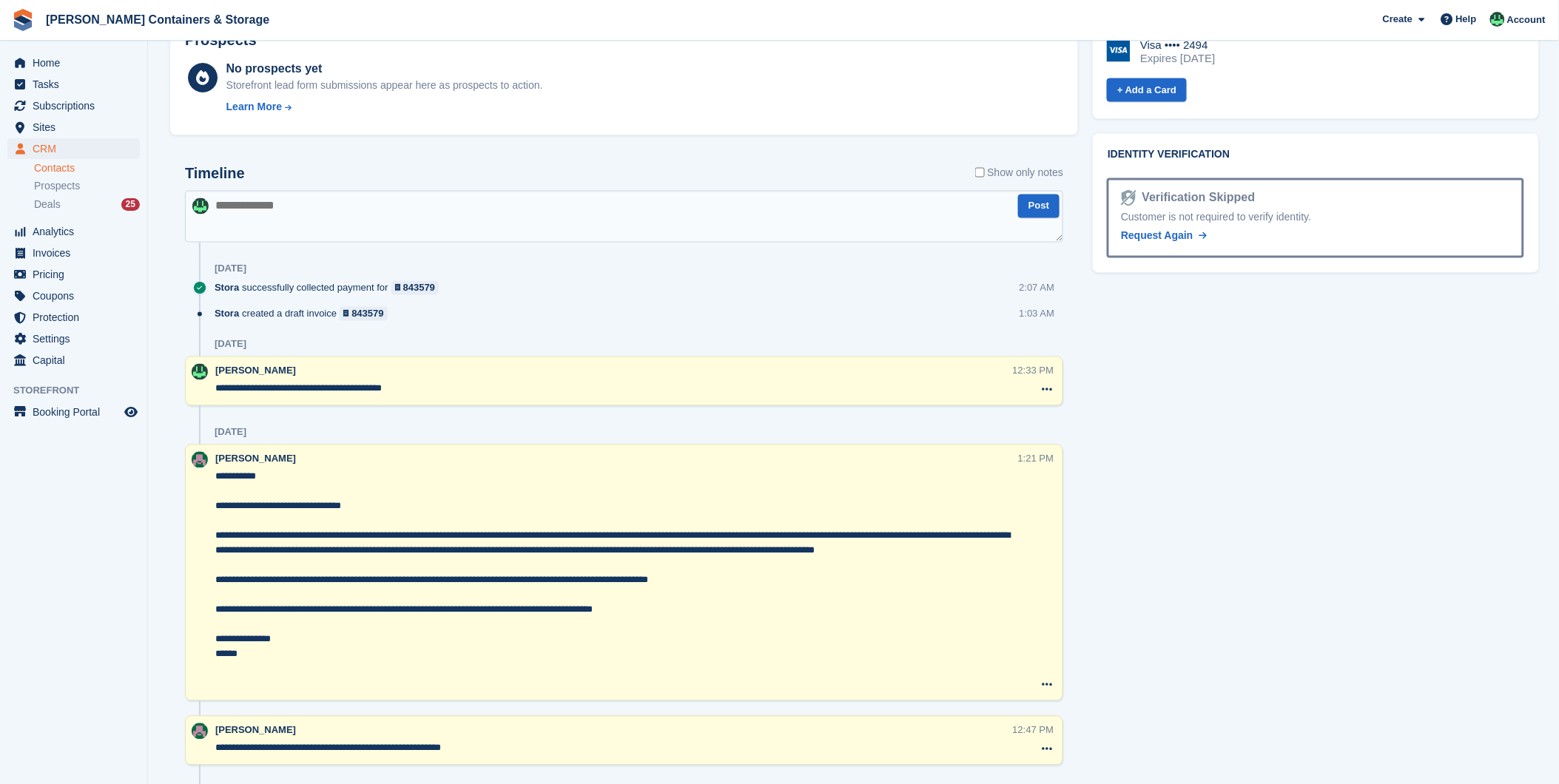
click at [268, 217] on textarea at bounding box center [624, 216] width 878 height 51
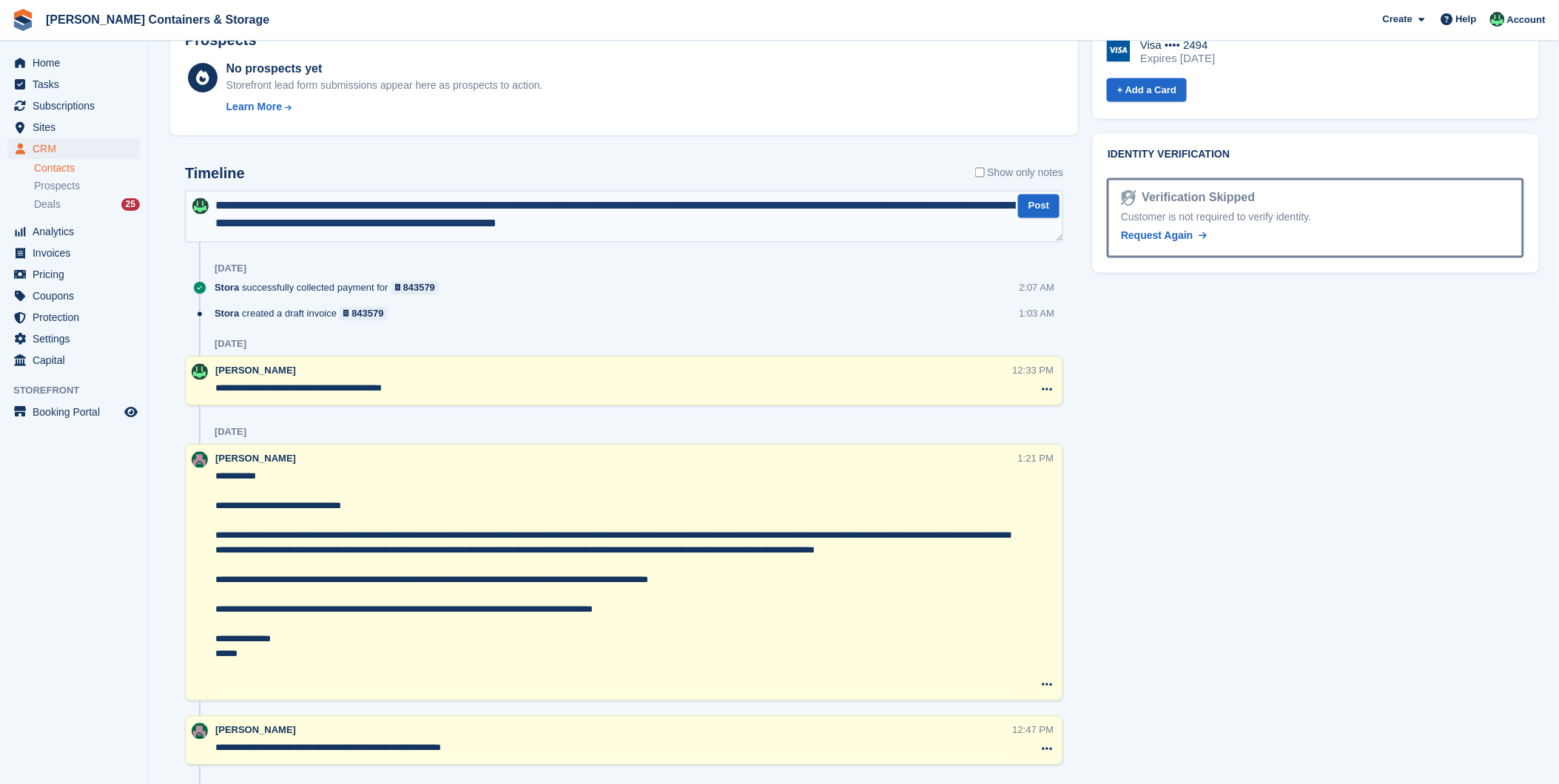
type textarea "**********"
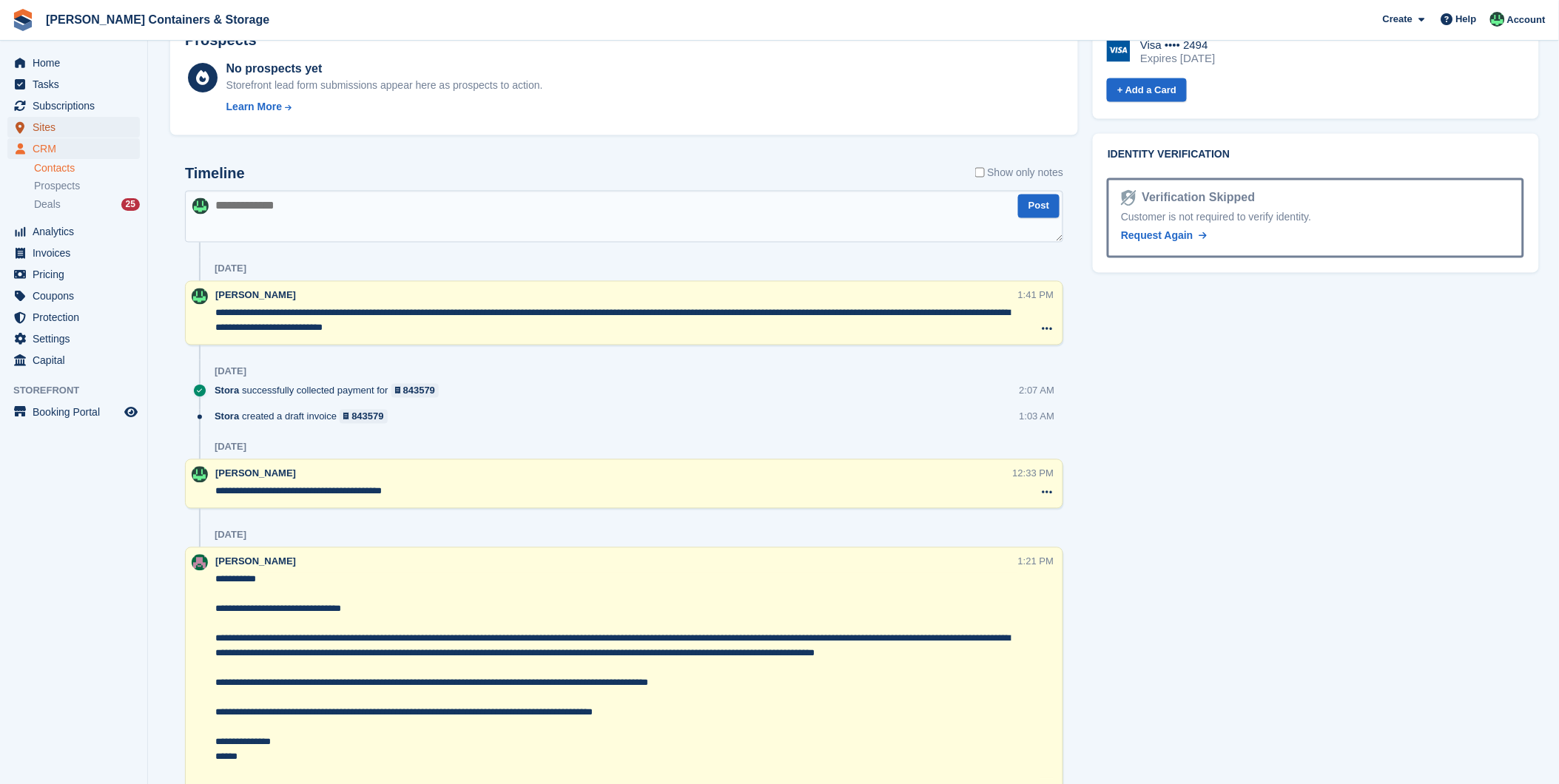
click at [74, 123] on span "Sites" at bounding box center [77, 127] width 89 height 21
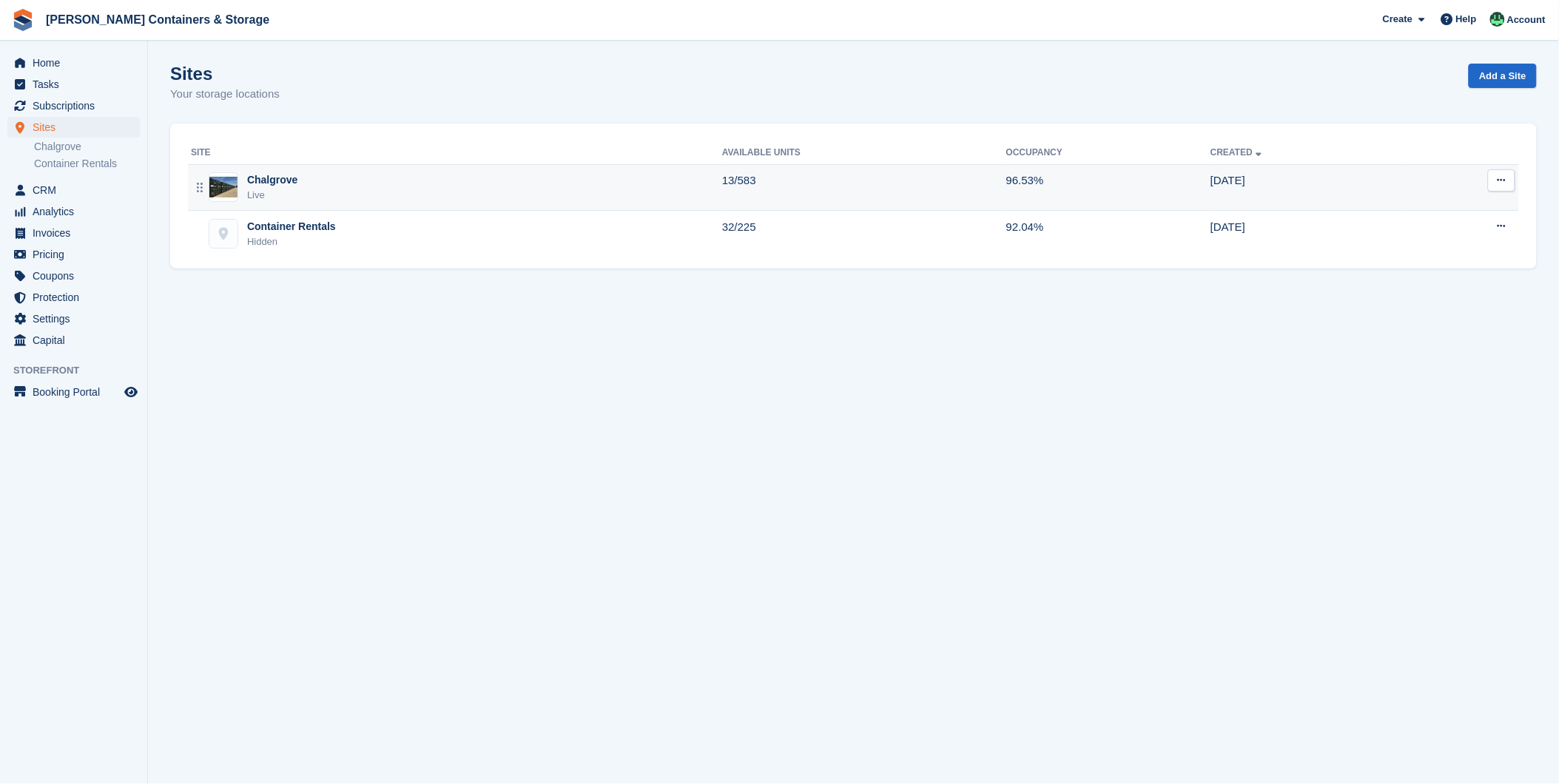
click at [331, 194] on div "Chalgrove Live" at bounding box center [456, 187] width 531 height 31
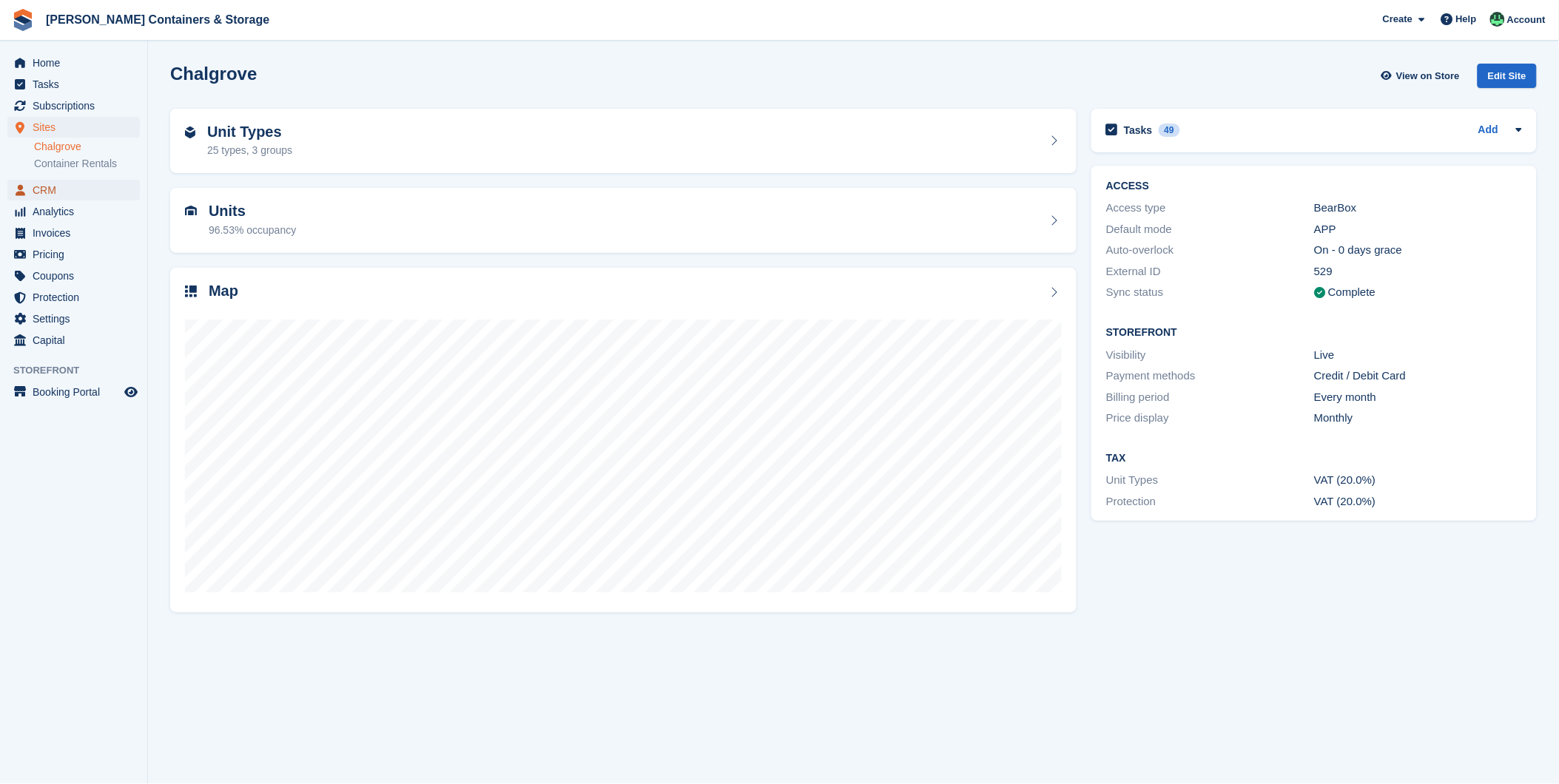
click at [51, 187] on span "CRM" at bounding box center [77, 190] width 89 height 21
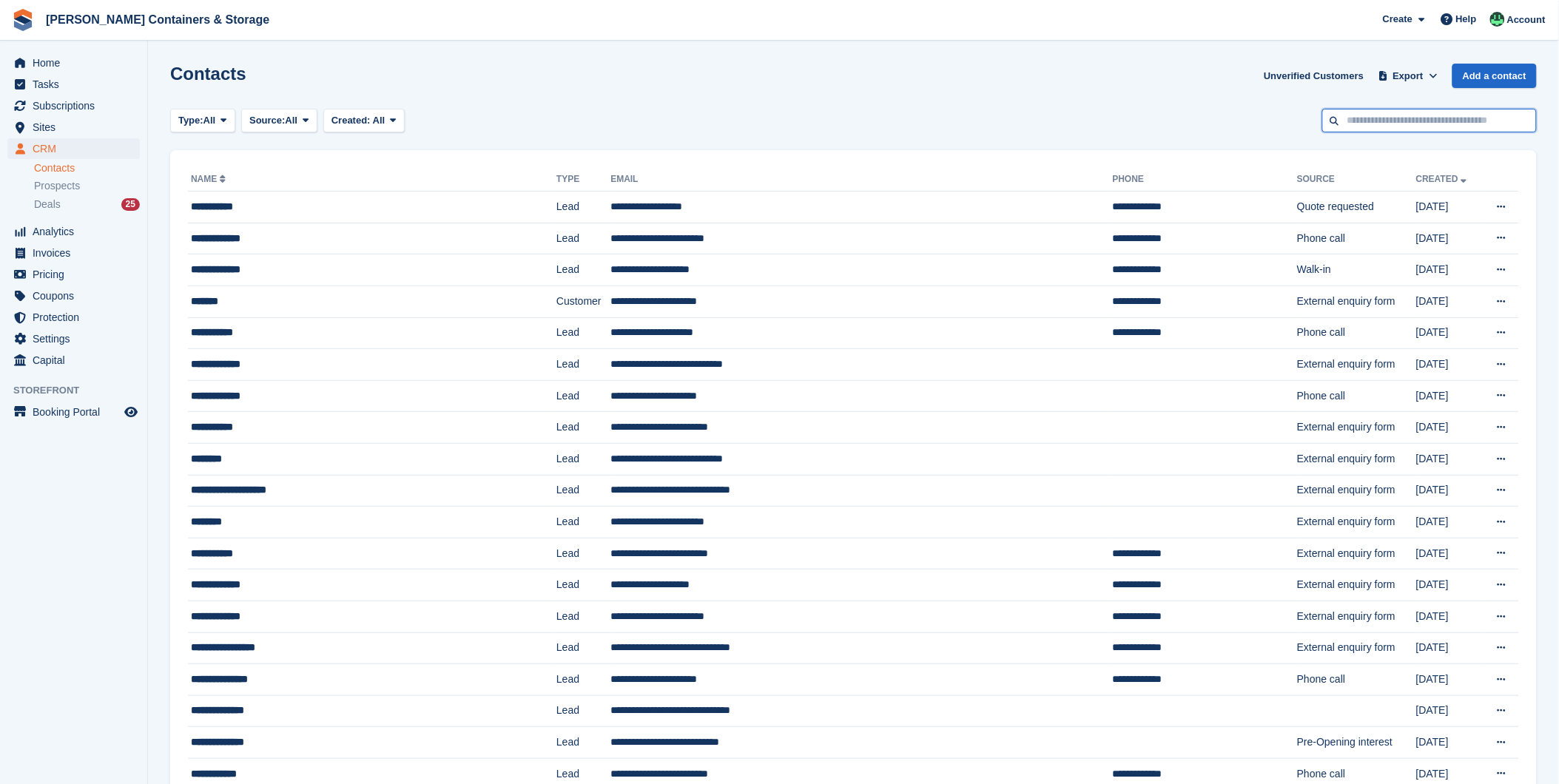
click at [1372, 112] on input "text" at bounding box center [1429, 121] width 215 height 25
type input "*"
type input "****"
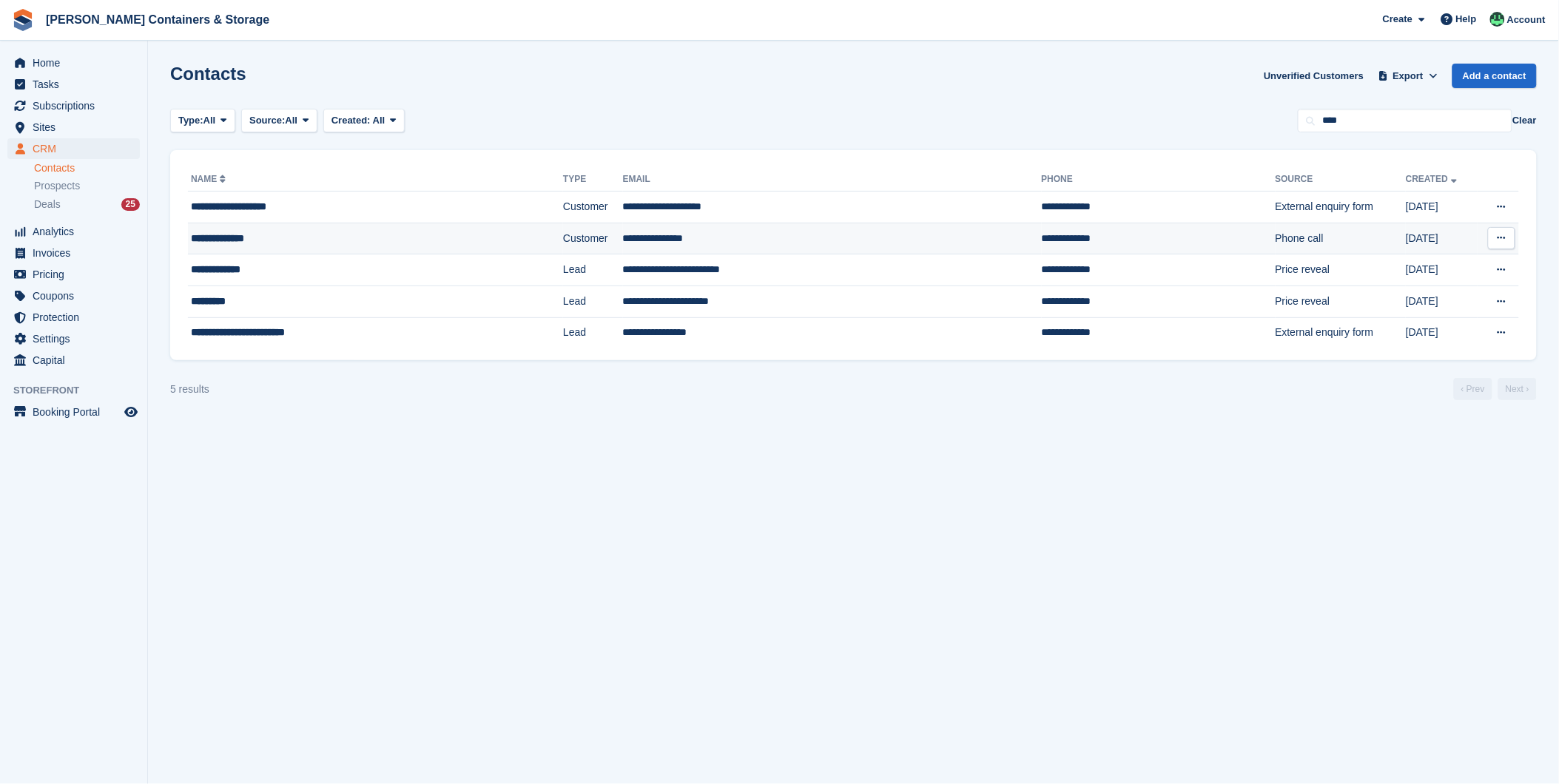
click at [239, 236] on div "**********" at bounding box center [330, 238] width 280 height 16
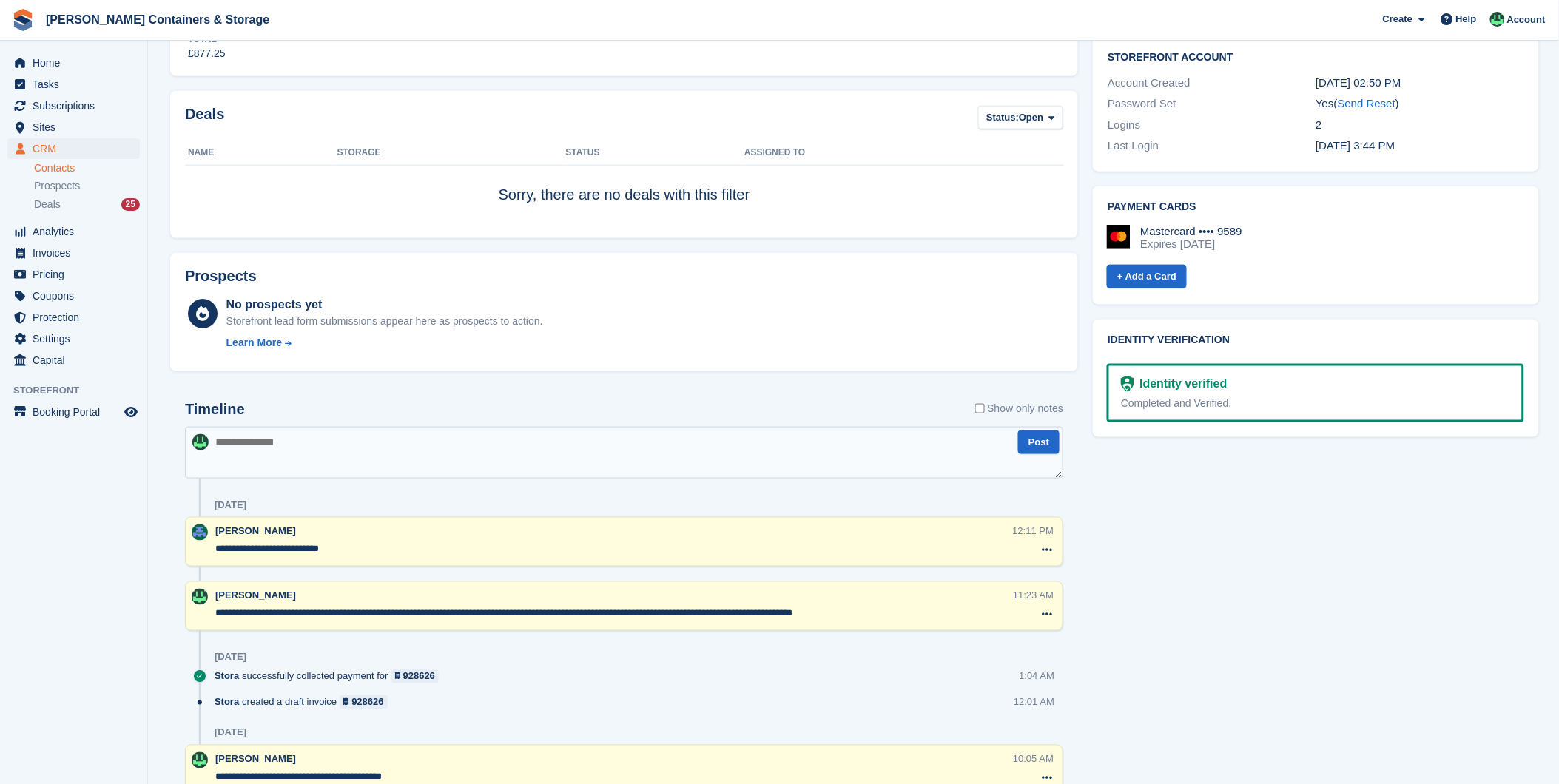
scroll to position [493, 0]
click at [60, 200] on div "Deals 25" at bounding box center [87, 204] width 106 height 14
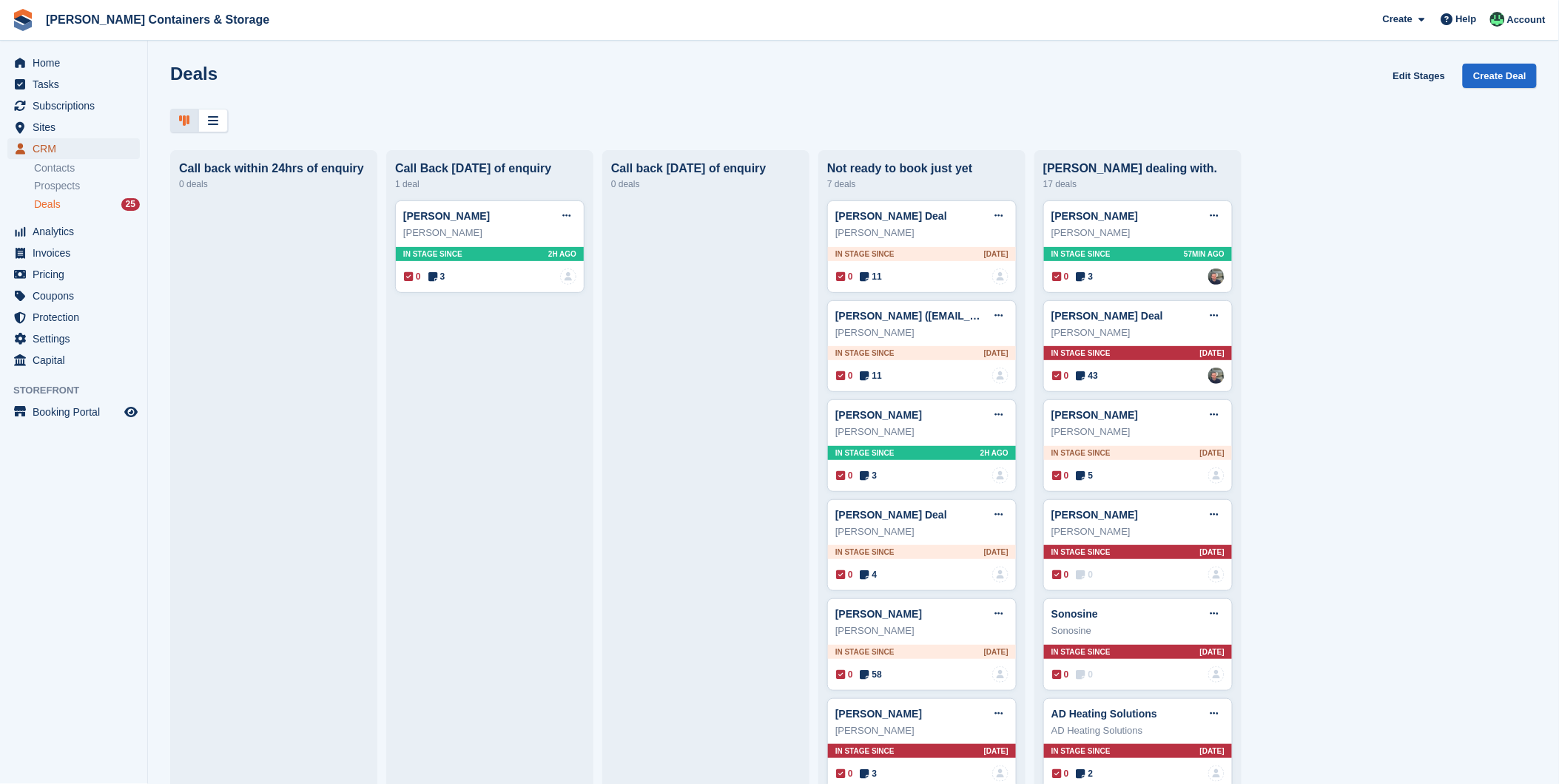
click at [43, 145] on span "CRM" at bounding box center [77, 149] width 89 height 21
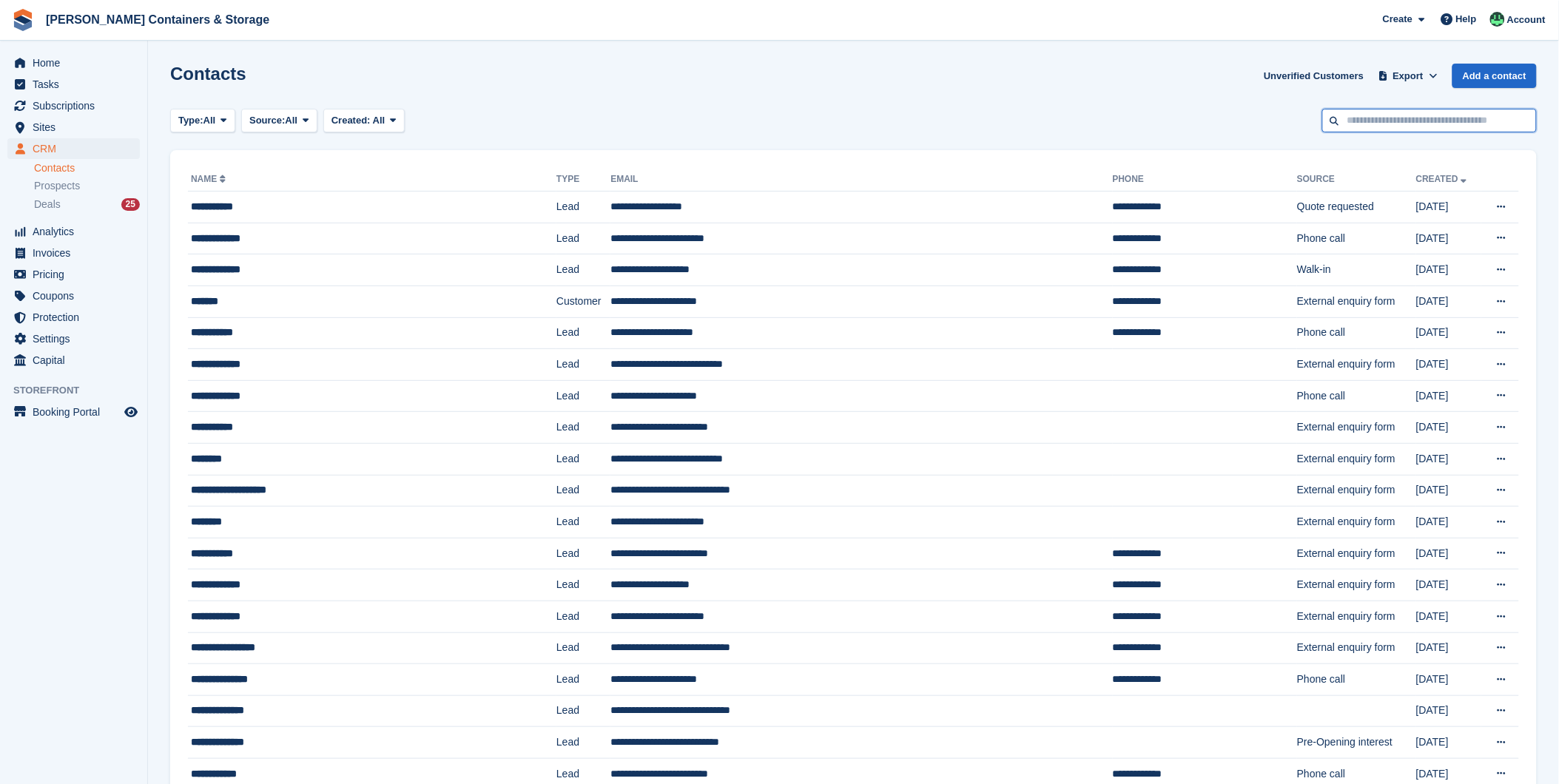
click at [1410, 111] on input "text" at bounding box center [1429, 121] width 215 height 25
type input "*"
type input "****"
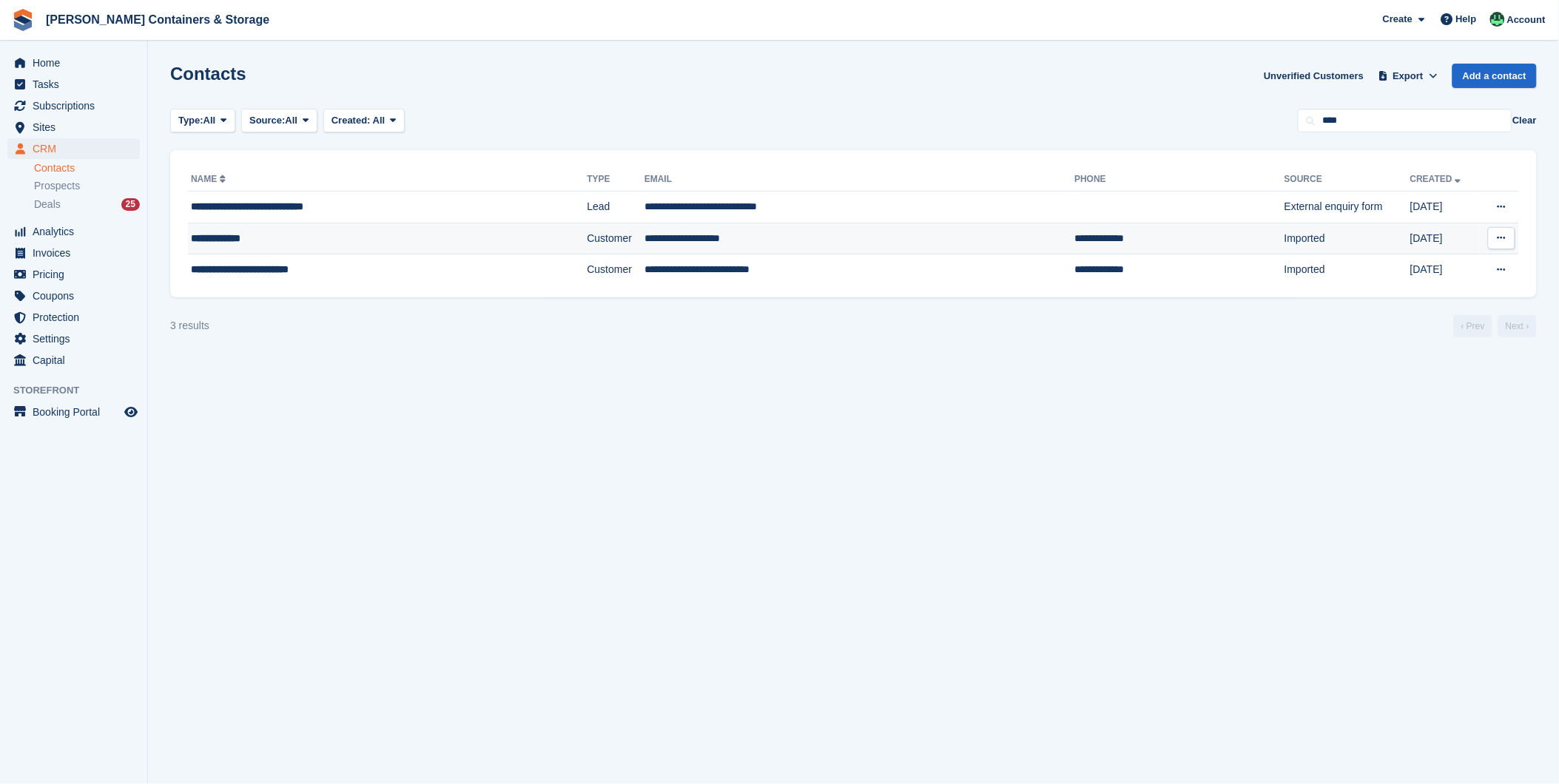
click at [233, 239] on div "**********" at bounding box center [345, 238] width 309 height 16
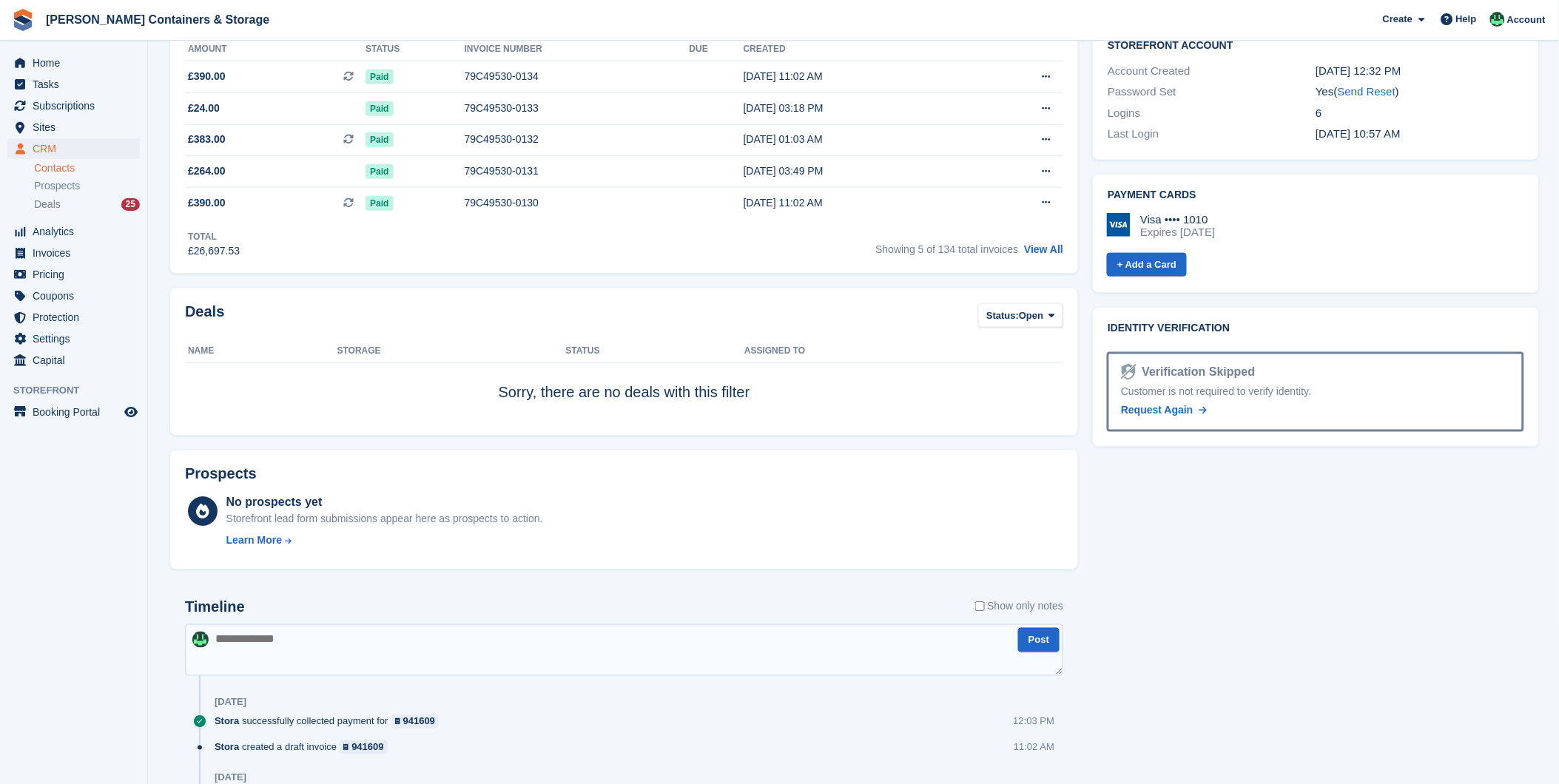
scroll to position [708, 0]
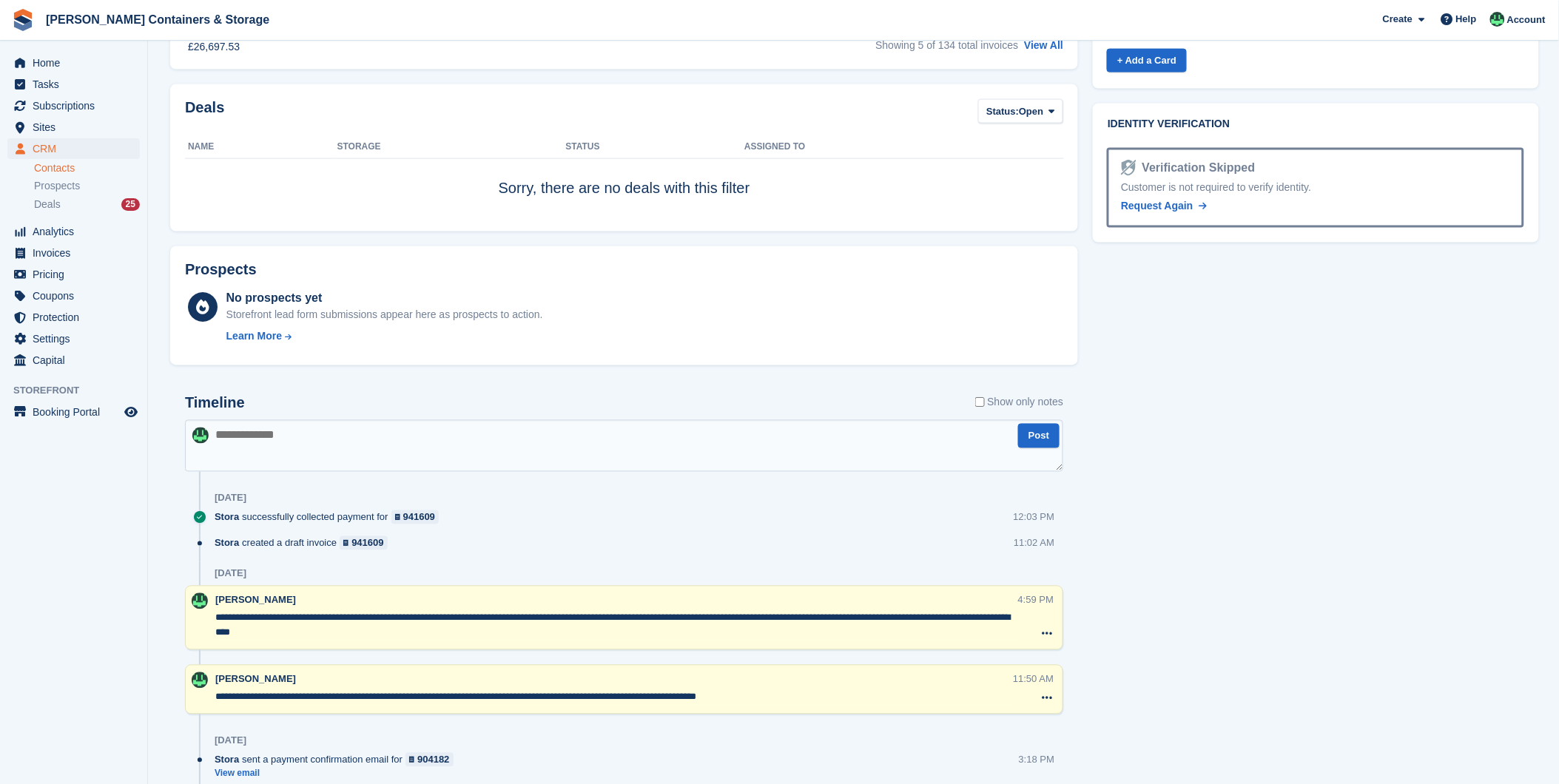
click at [276, 446] on textarea at bounding box center [624, 446] width 878 height 51
type textarea "*"
type textarea "**********"
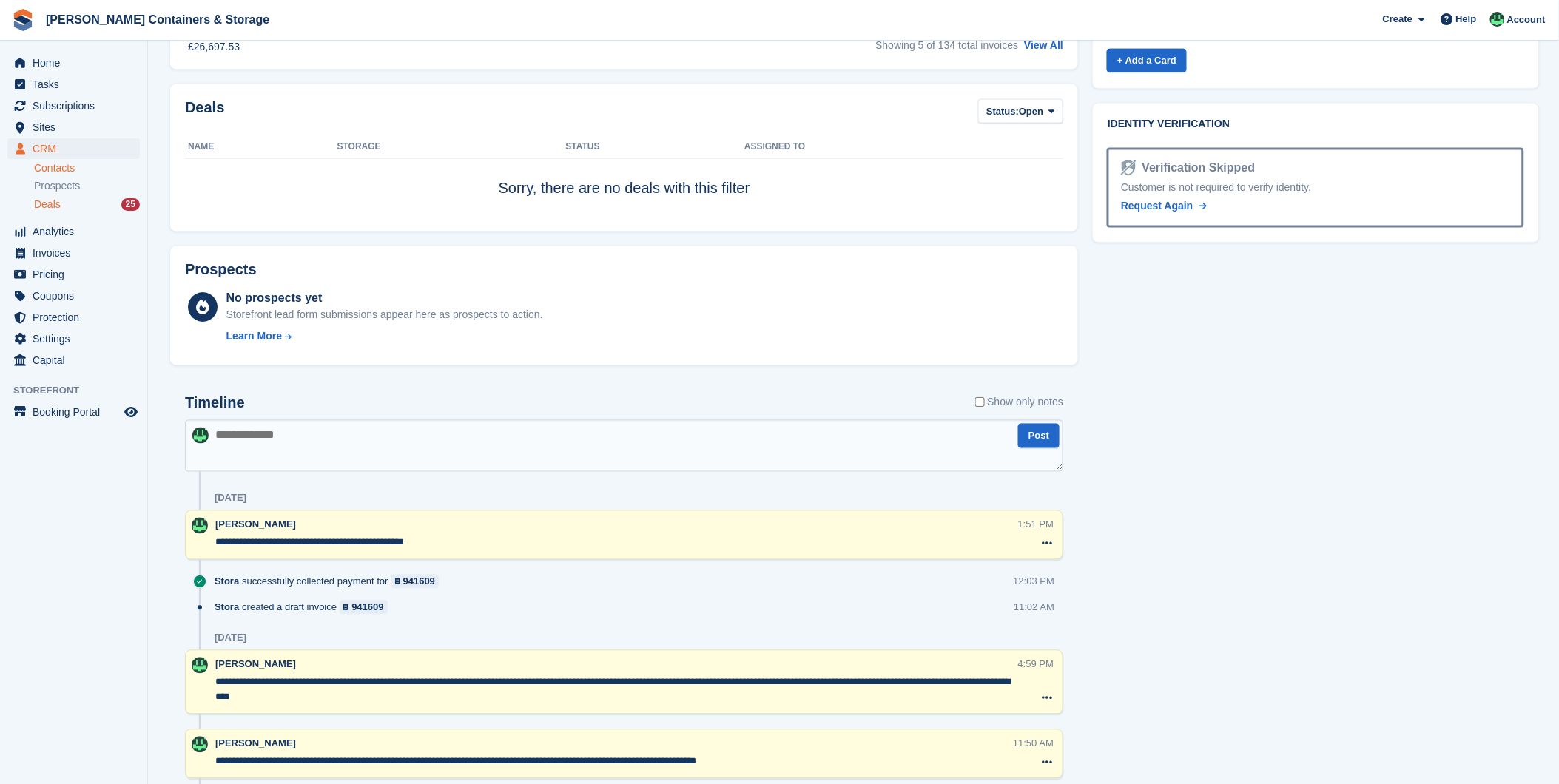
click at [60, 203] on div "Deals 25" at bounding box center [87, 204] width 106 height 14
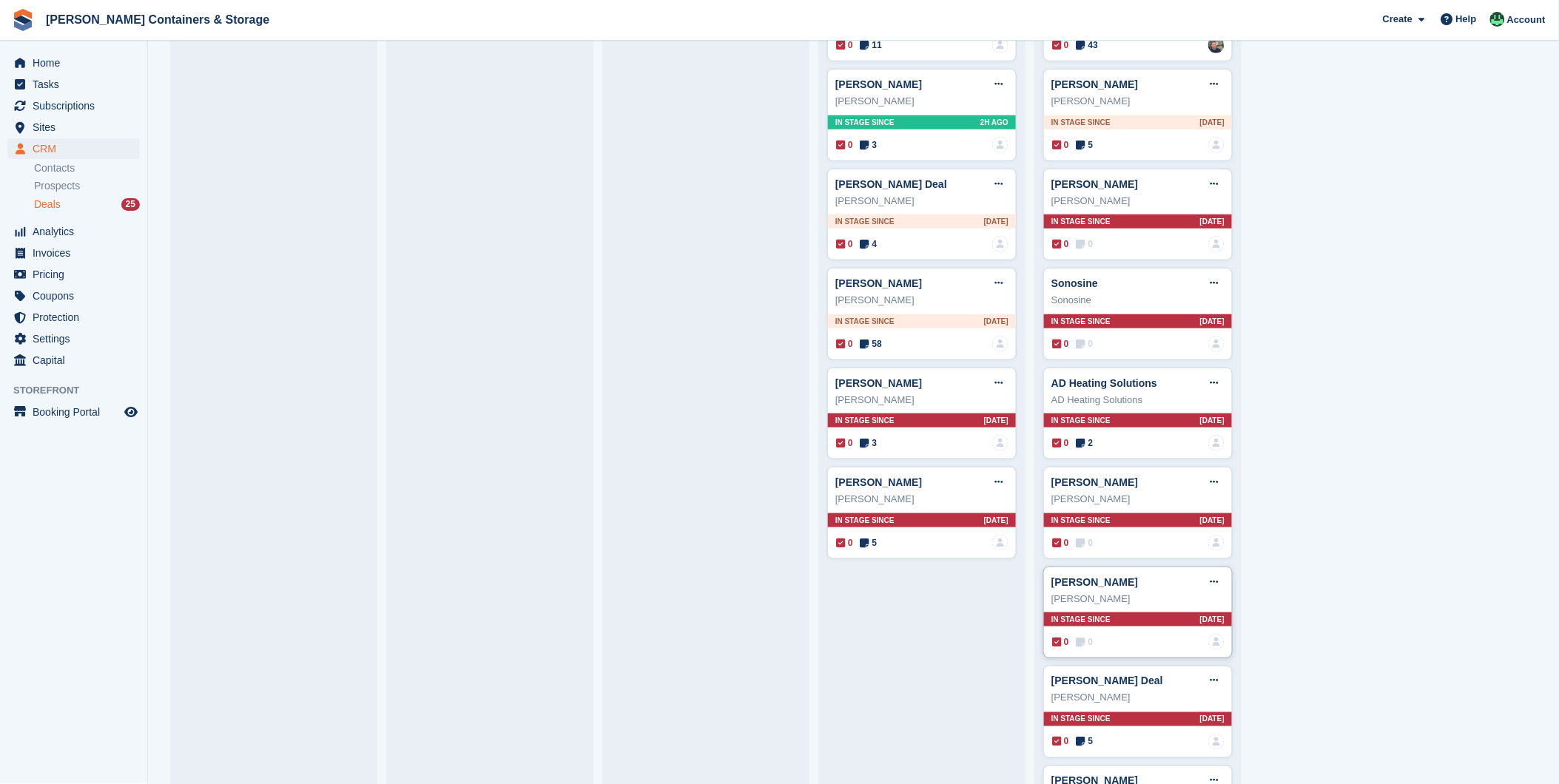
scroll to position [230, 0]
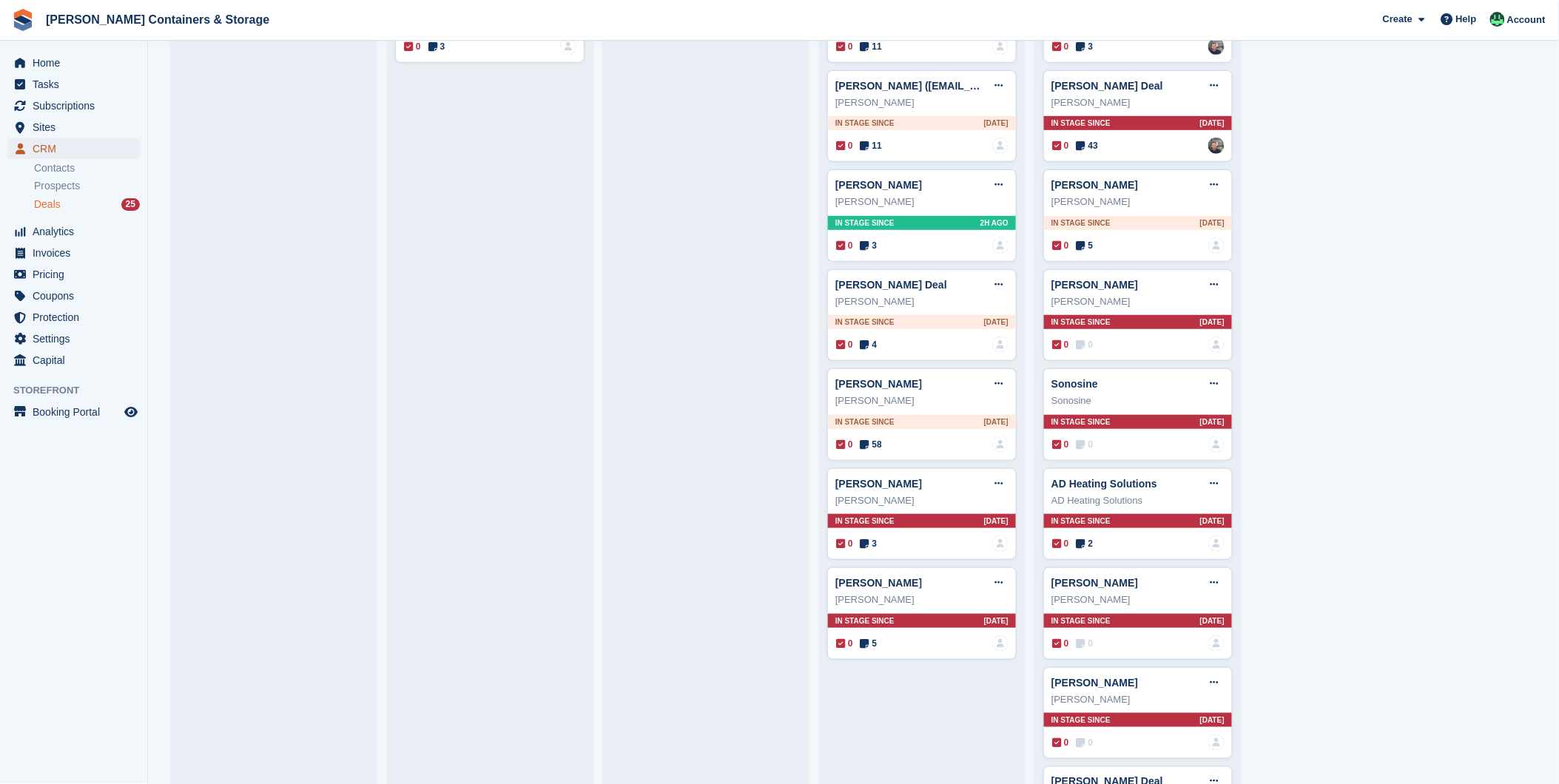
click at [40, 151] on span "CRM" at bounding box center [77, 149] width 89 height 21
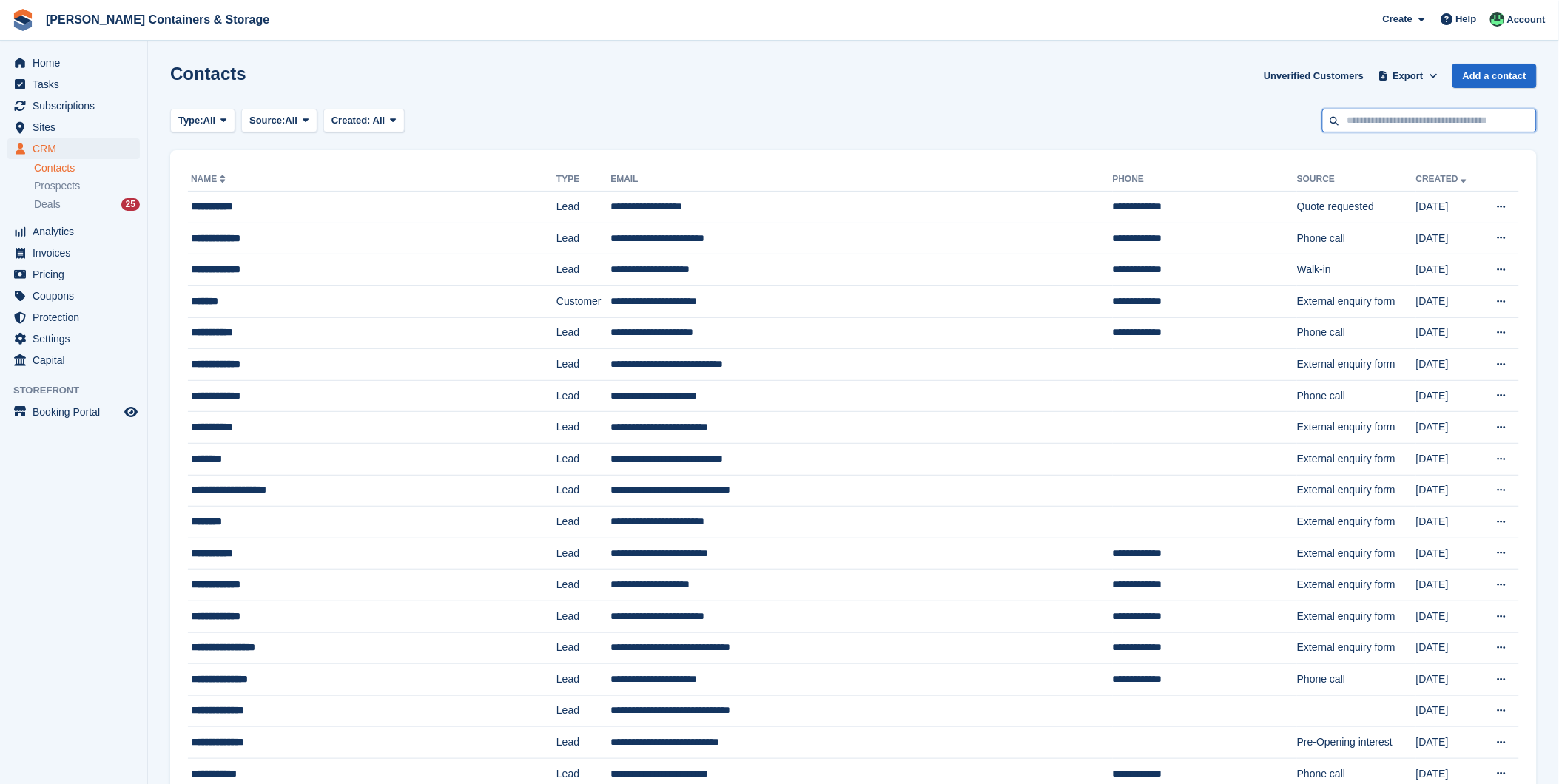
click at [1365, 120] on input "text" at bounding box center [1429, 121] width 215 height 25
type input "*******"
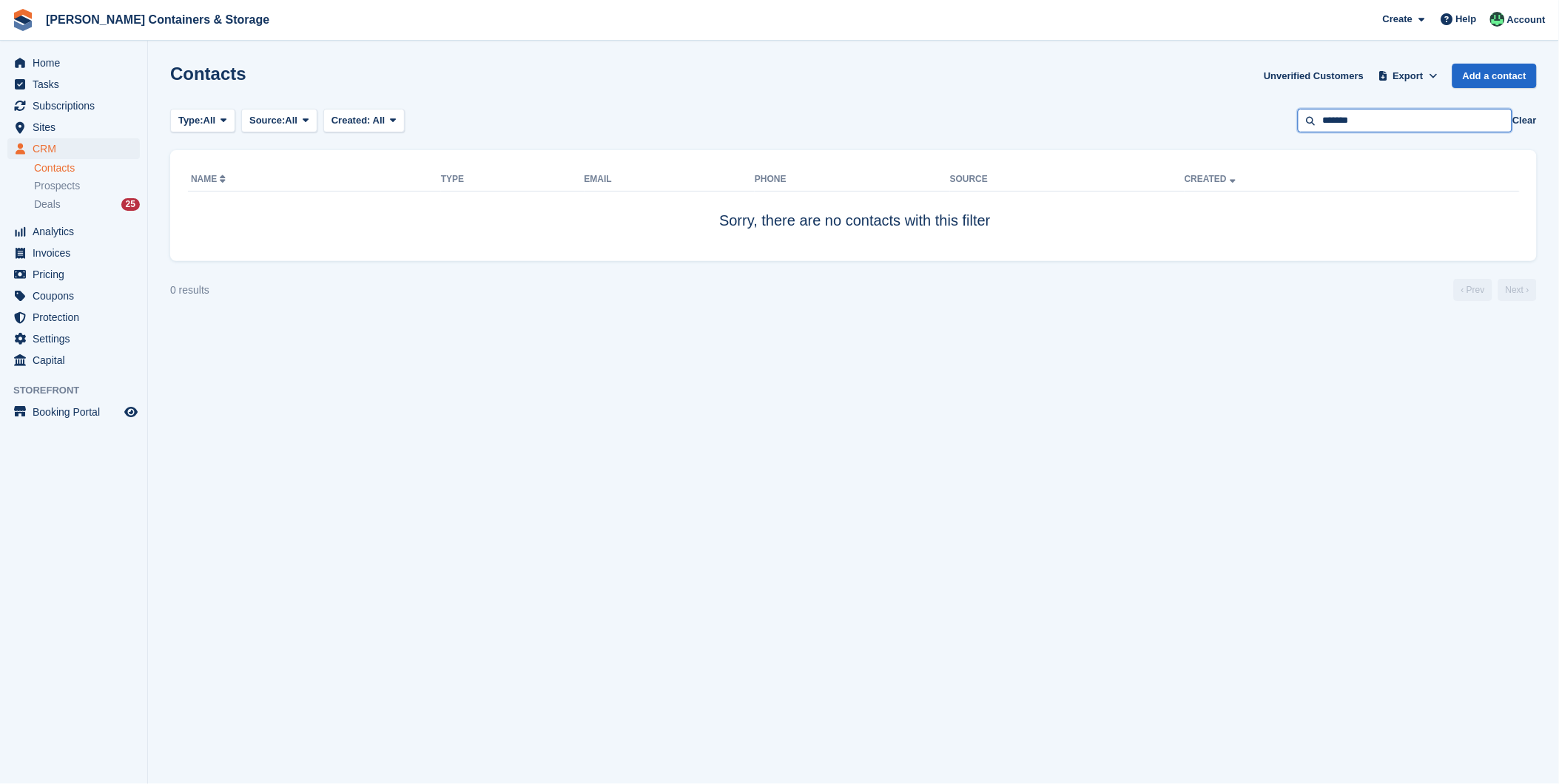
click at [1416, 129] on input "*******" at bounding box center [1405, 121] width 215 height 25
type input "*******"
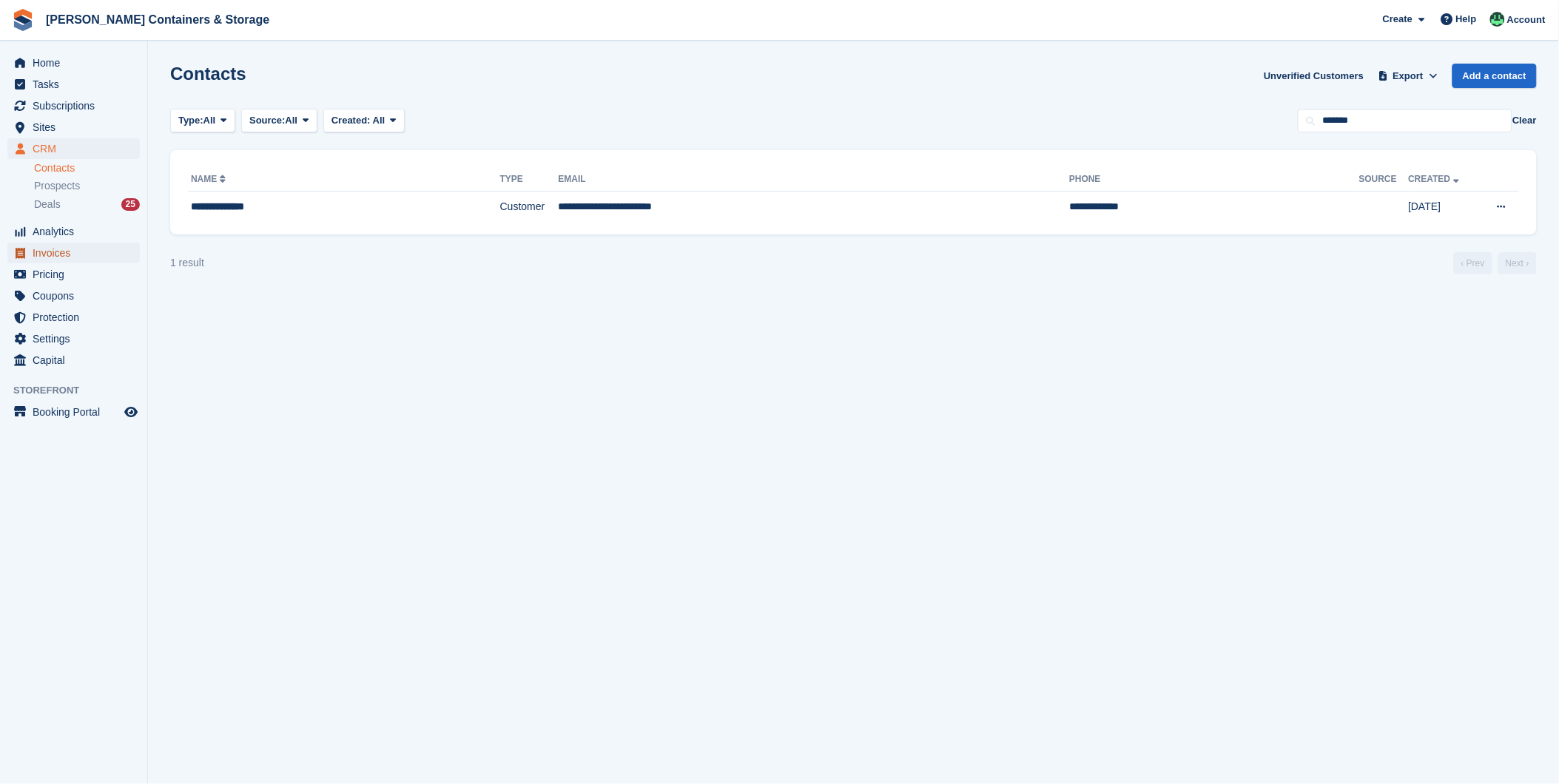
click at [60, 242] on span "Invoices" at bounding box center [77, 253] width 89 height 21
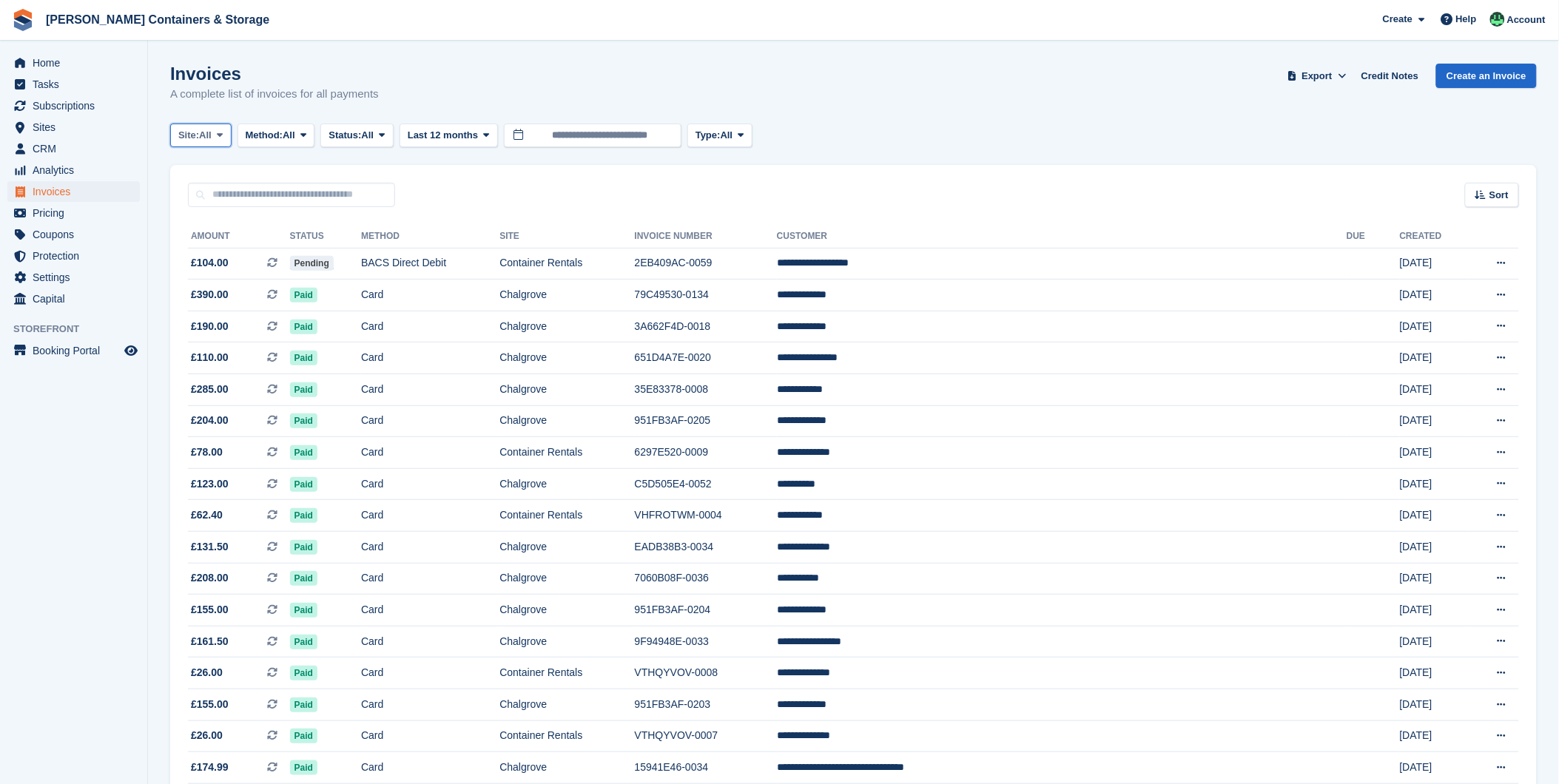
click at [217, 133] on span at bounding box center [220, 136] width 12 height 12
click at [247, 203] on link "Chalgrove" at bounding box center [241, 197] width 129 height 27
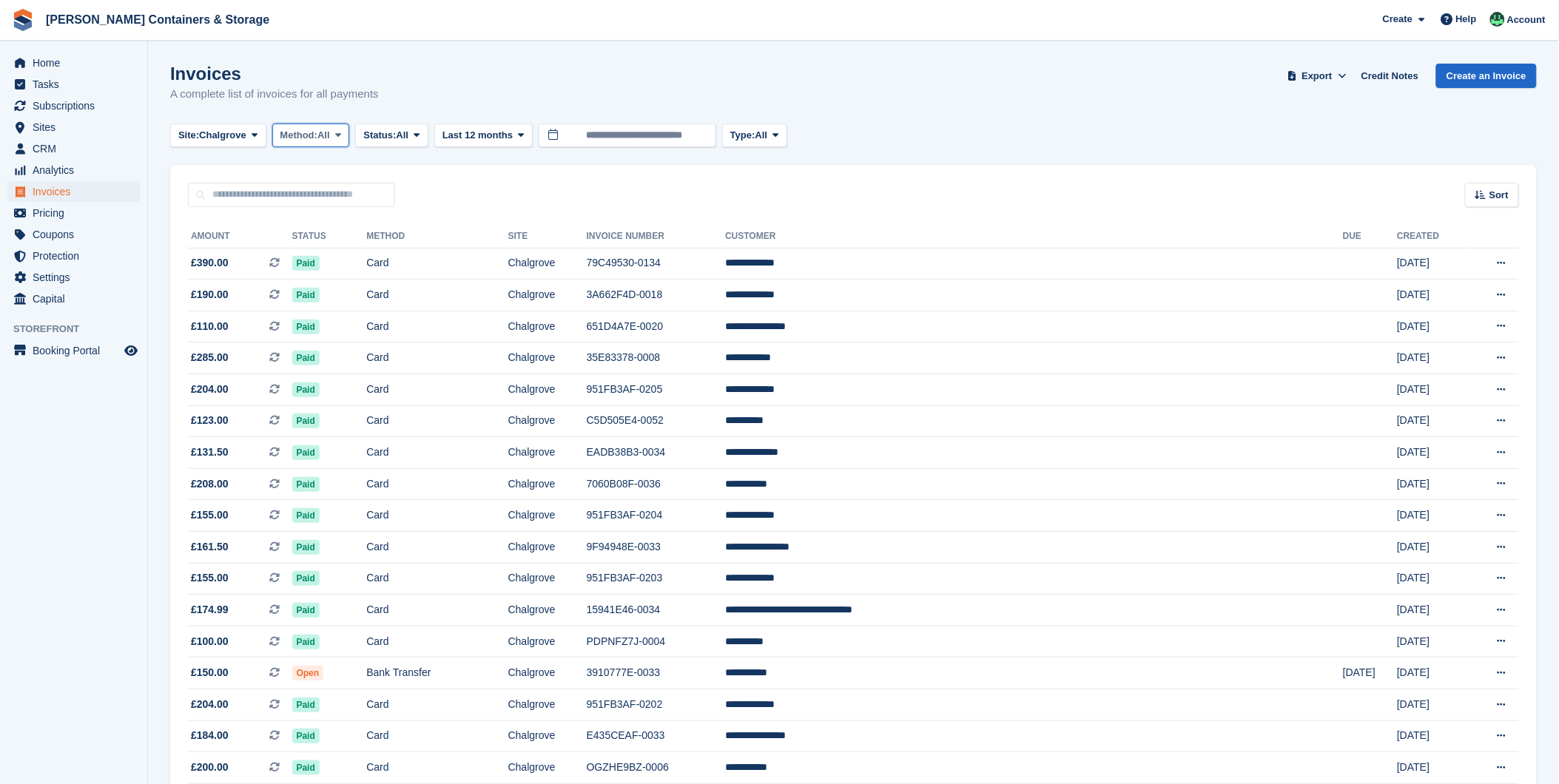
click at [312, 134] on span "Method:" at bounding box center [299, 136] width 38 height 15
click at [327, 289] on link "Debit/Credit Card" at bounding box center [343, 276] width 129 height 27
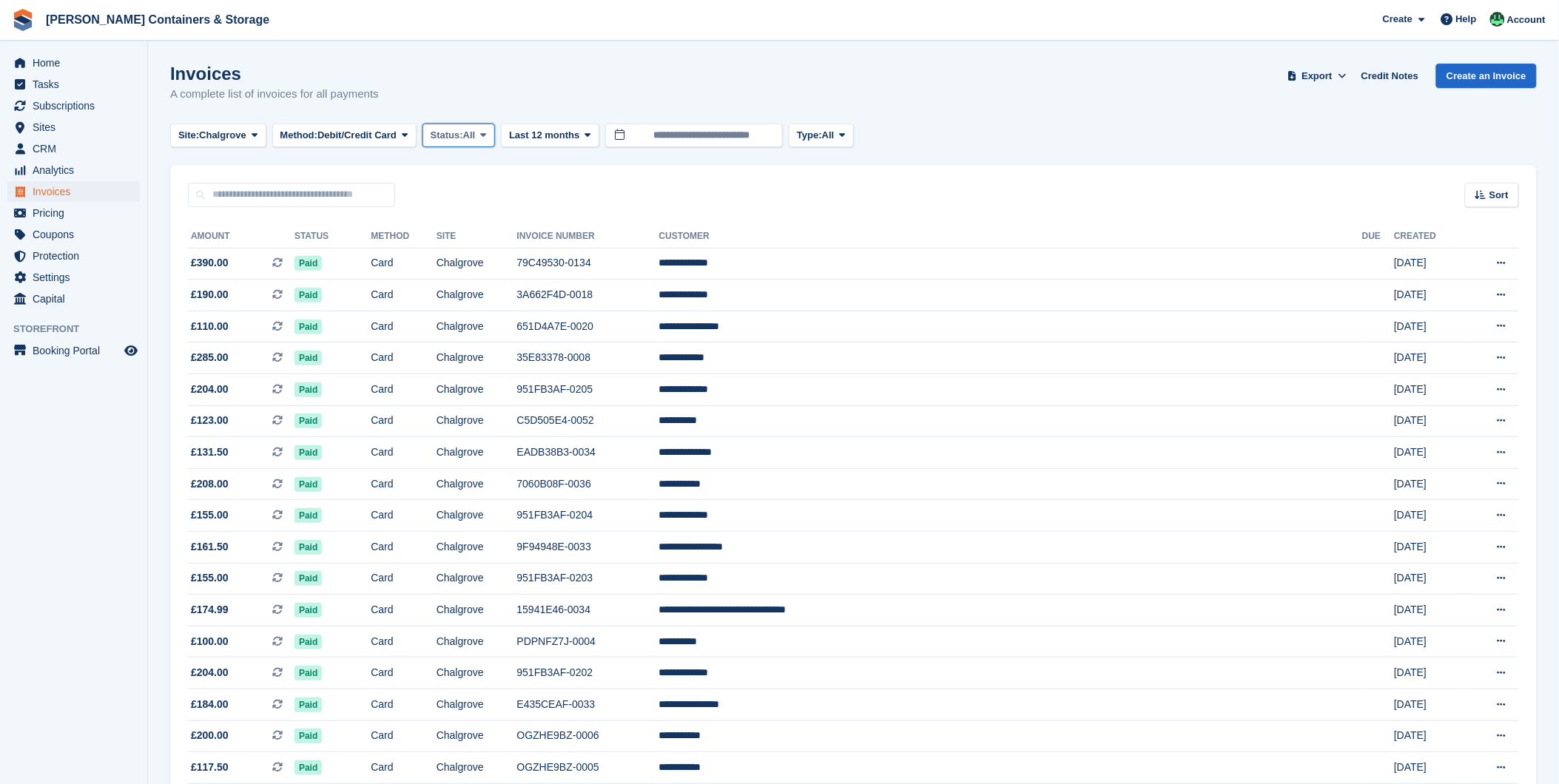
click at [460, 128] on span "Status:" at bounding box center [447, 136] width 33 height 15
click at [463, 259] on link "Open" at bounding box center [493, 250] width 129 height 27
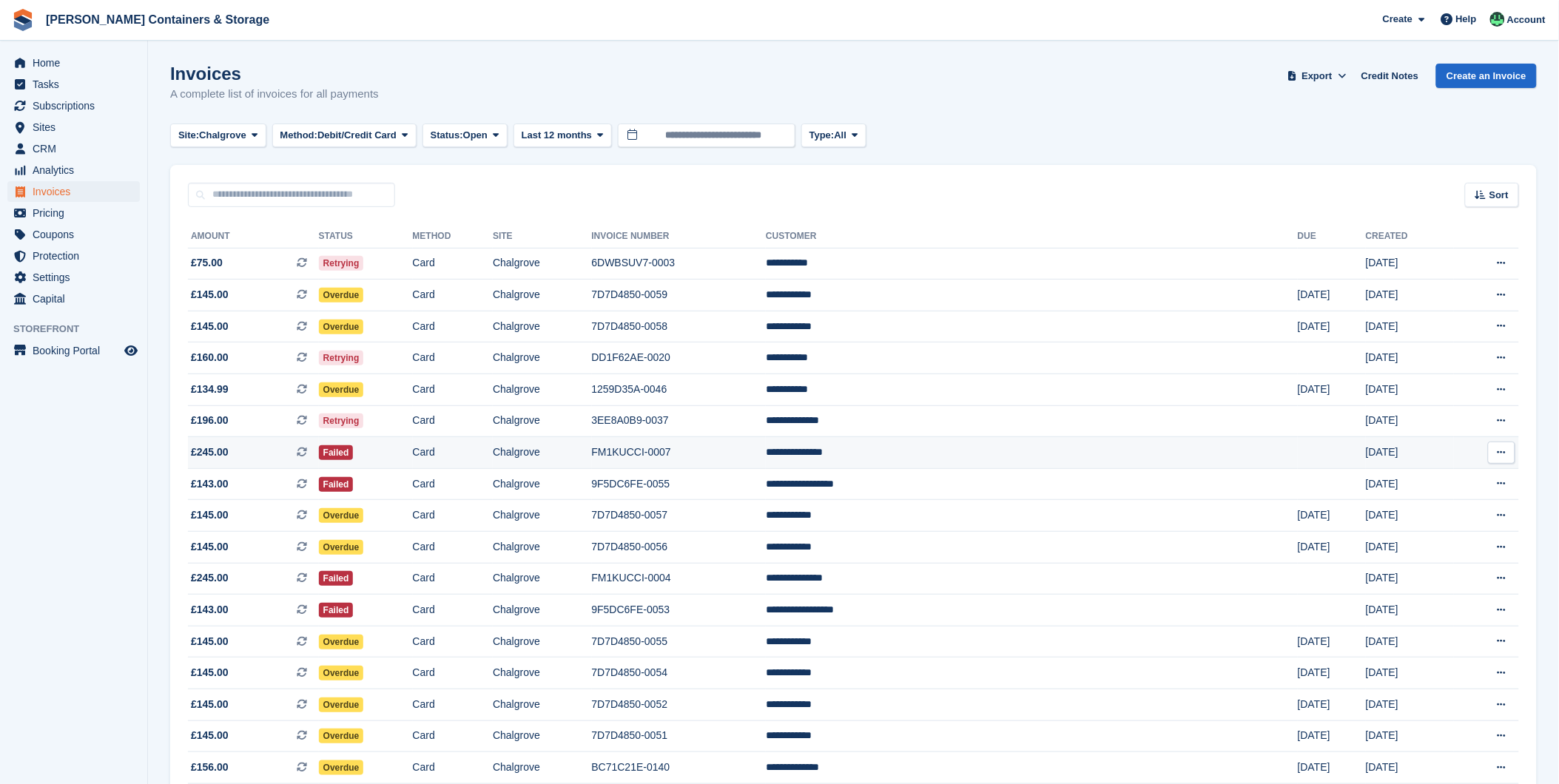
click at [413, 446] on td "Failed" at bounding box center [366, 452] width 94 height 32
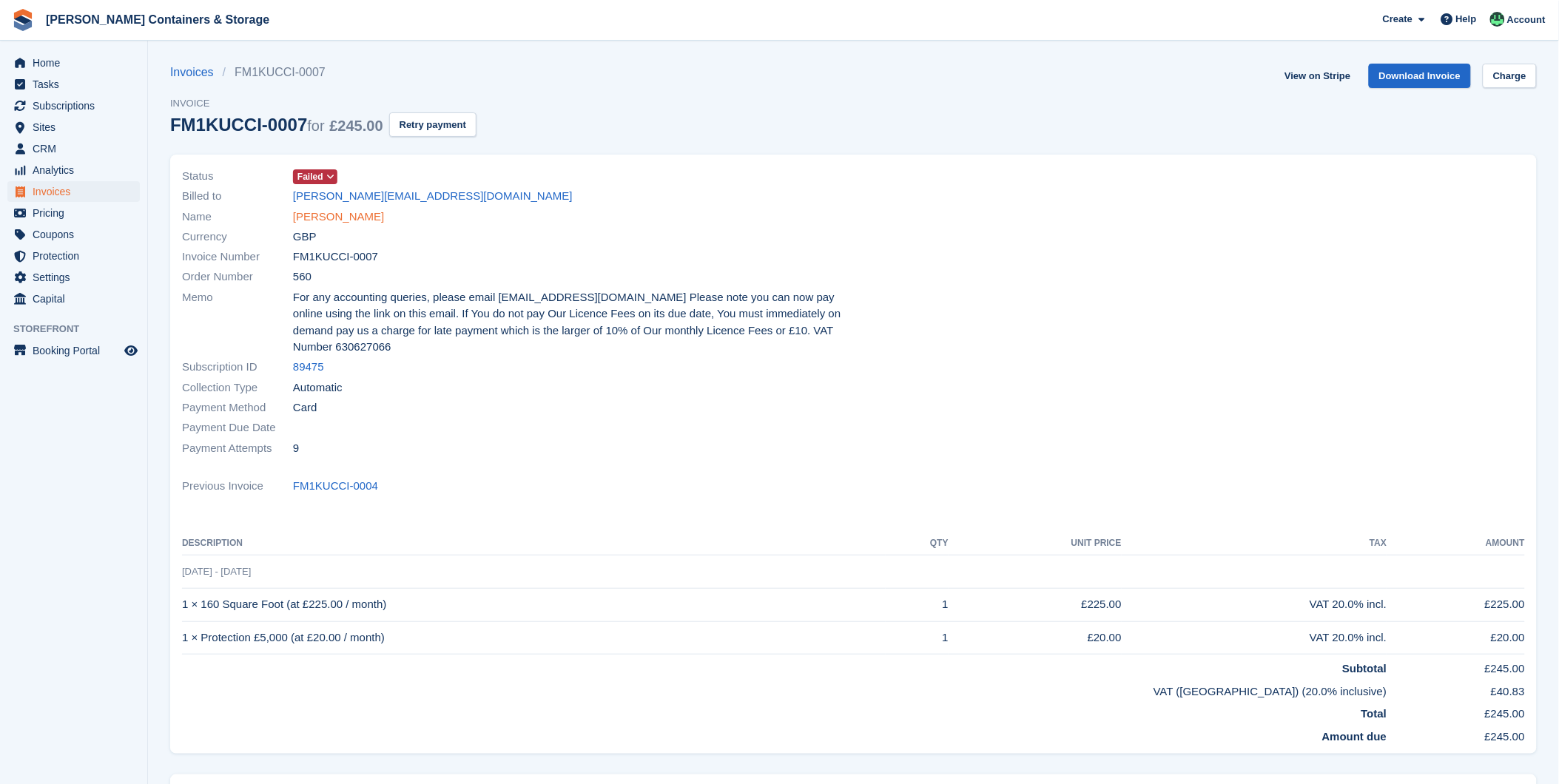
click at [326, 225] on link "[PERSON_NAME]" at bounding box center [338, 217] width 91 height 17
